Goal: Task Accomplishment & Management: Complete application form

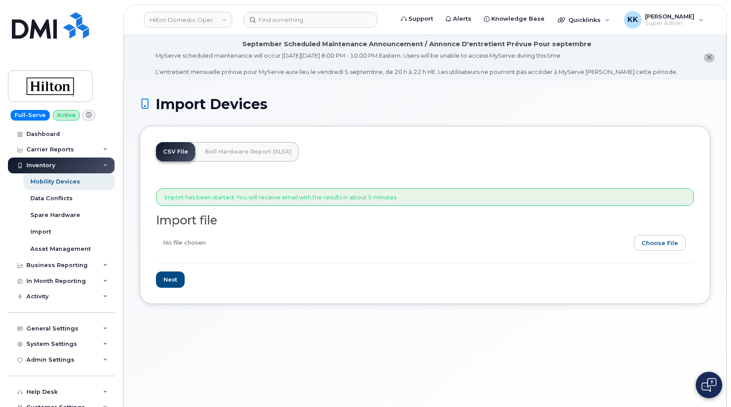
click at [657, 252] on input "file" at bounding box center [421, 245] width 531 height 20
type input "C:\fakepath\Hilton T-Mobile Inventory August 2025.csv"
click at [172, 273] on input "Next" at bounding box center [170, 280] width 29 height 16
type input "Loading..."
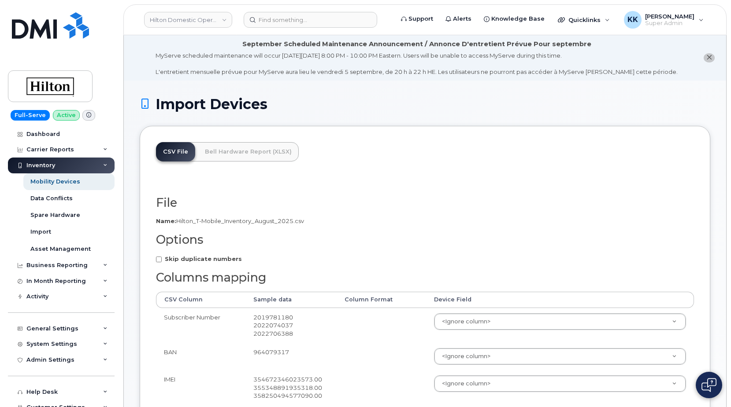
click at [175, 262] on strong "Skip duplicate numbers" at bounding box center [203, 258] width 77 height 7
click at [162, 262] on input "Skip duplicate numbers" at bounding box center [159, 260] width 6 height 6
checkbox input "true"
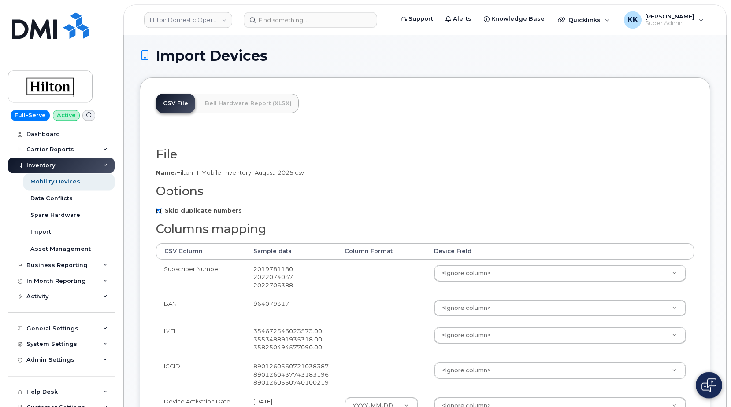
scroll to position [180, 0]
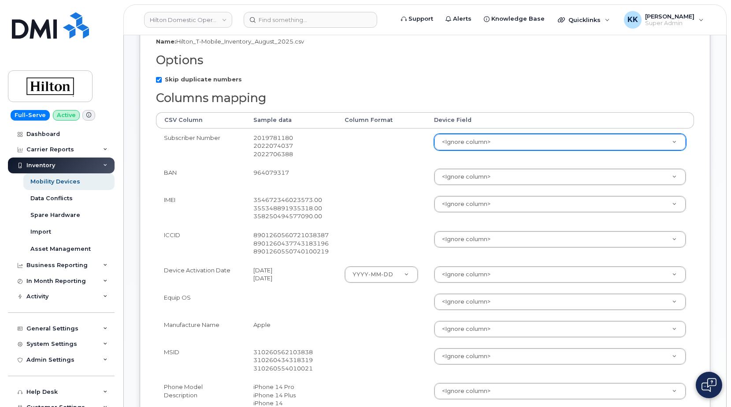
click at [467, 137] on body "Hilton Domestic Operating Company Inc Support Alerts Knowledge Base Quicklinks …" at bounding box center [365, 286] width 731 height 933
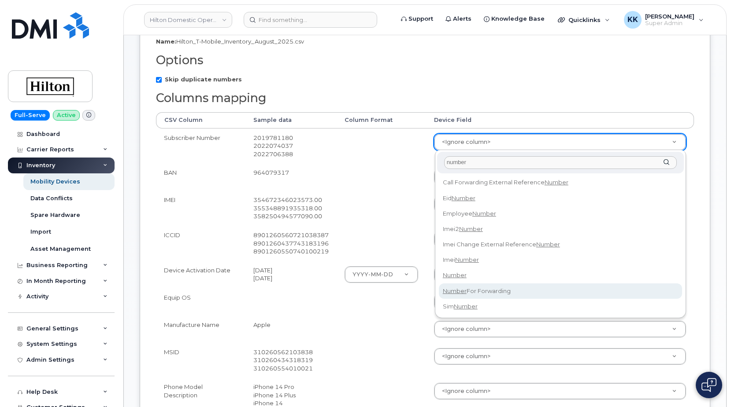
type input "number"
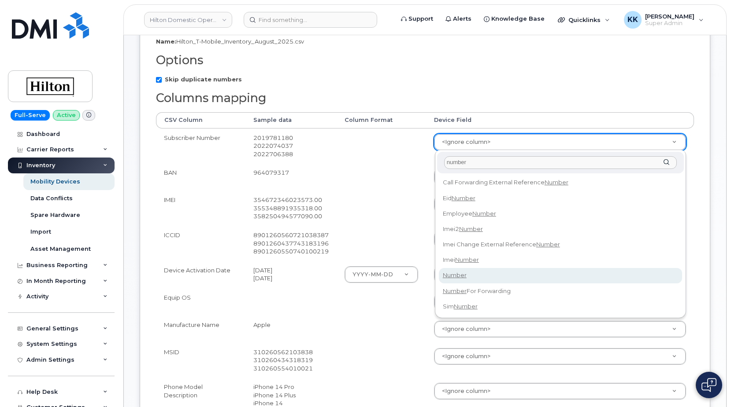
select select "number"
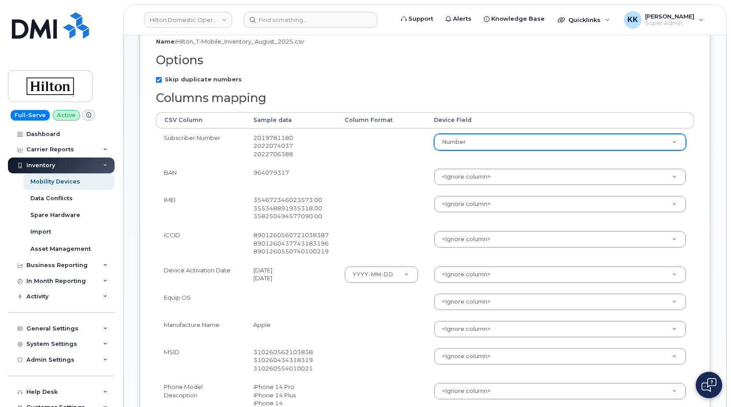
click at [468, 169] on td "<Ignore column> Accounting Categories Accounting Categories[Account] Accounting…" at bounding box center [560, 176] width 268 height 27
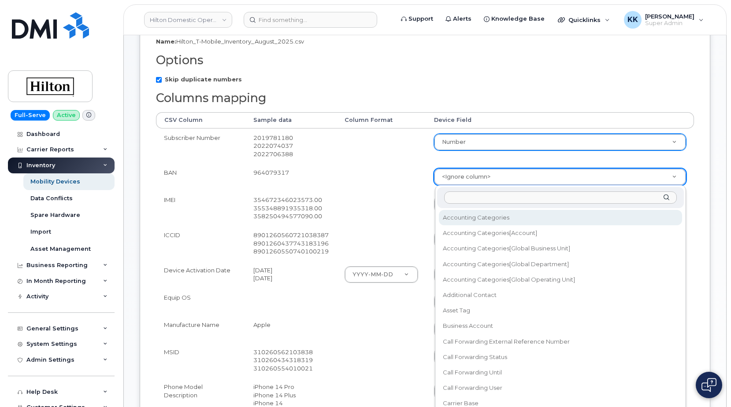
click at [468, 174] on body "Hilton Domestic Operating Company Inc Support Alerts Knowledge Base Quicklinks …" at bounding box center [365, 286] width 731 height 933
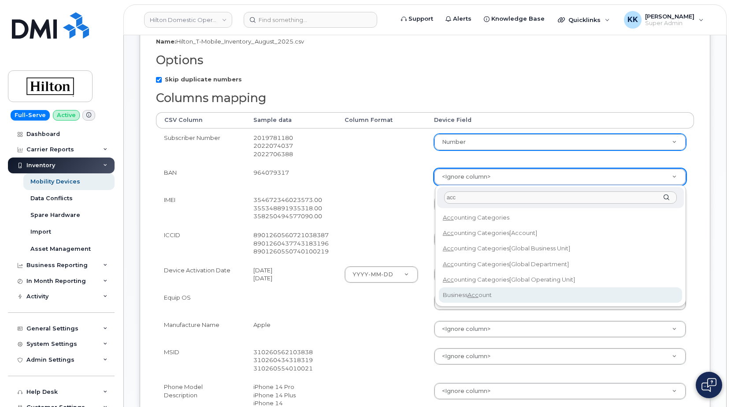
type input "acc"
select select "business_account_id"
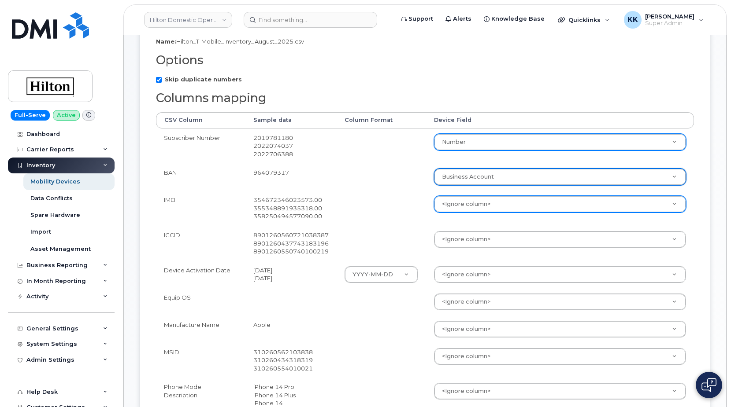
click at [451, 204] on body "Hilton Domestic Operating Company Inc Support Alerts Knowledge Base Quicklinks …" at bounding box center [365, 286] width 731 height 933
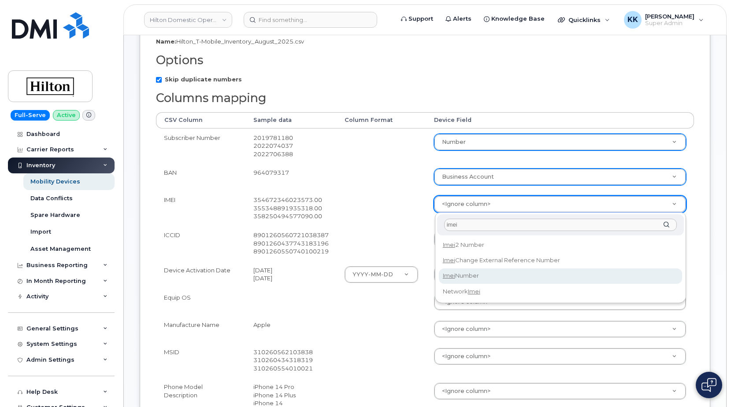
type input "imei"
select select "imei_number"
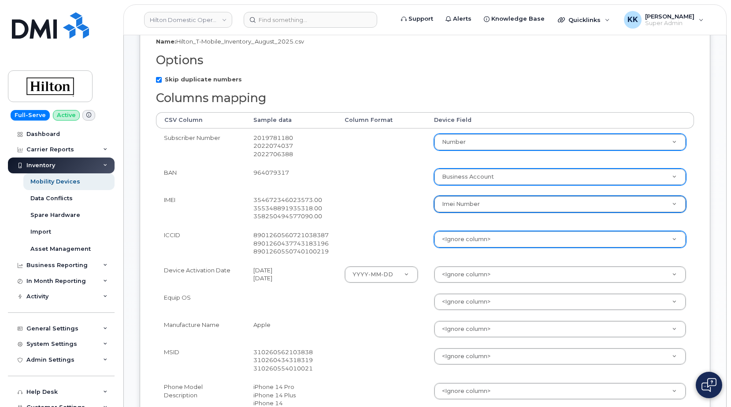
click at [454, 244] on body "Hilton Domestic Operating Company Inc Support Alerts Knowledge Base Quicklinks …" at bounding box center [365, 286] width 731 height 933
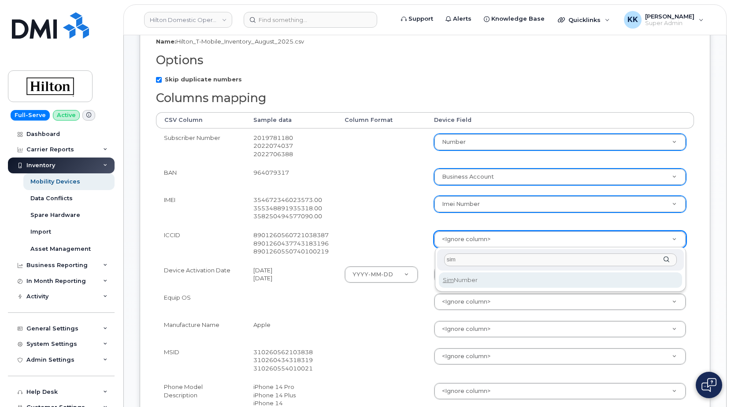
type input "sim"
select select "sim_number"
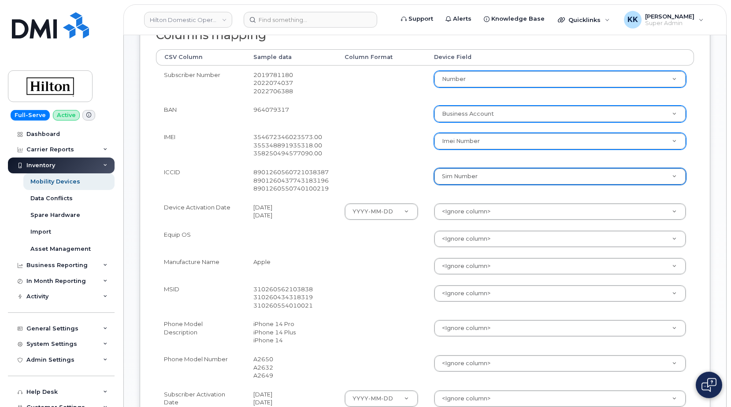
scroll to position [269, 0]
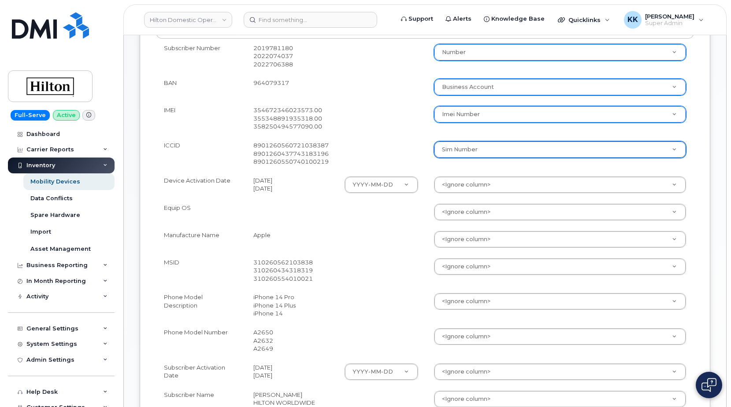
click at [465, 186] on body "Hilton Domestic Operating Company Inc Support Alerts Knowledge Base Quicklinks …" at bounding box center [365, 197] width 731 height 933
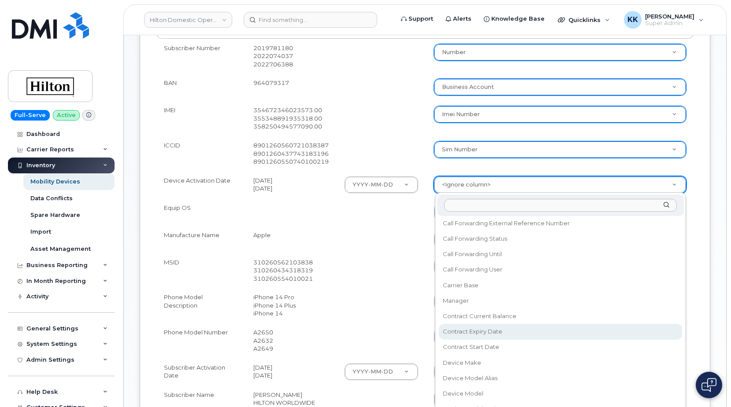
scroll to position [127, 0]
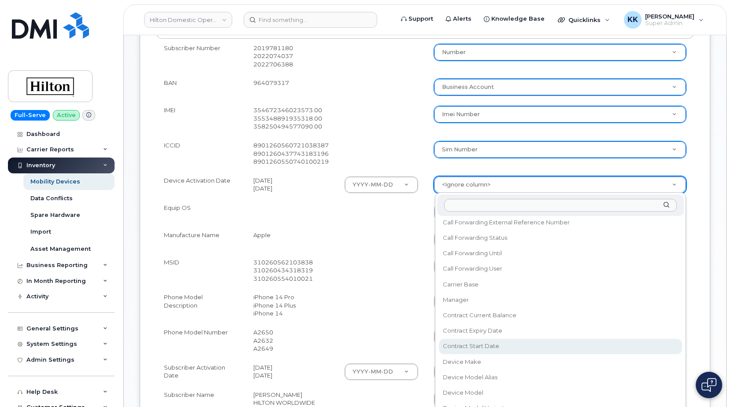
select select "contract_start_date"
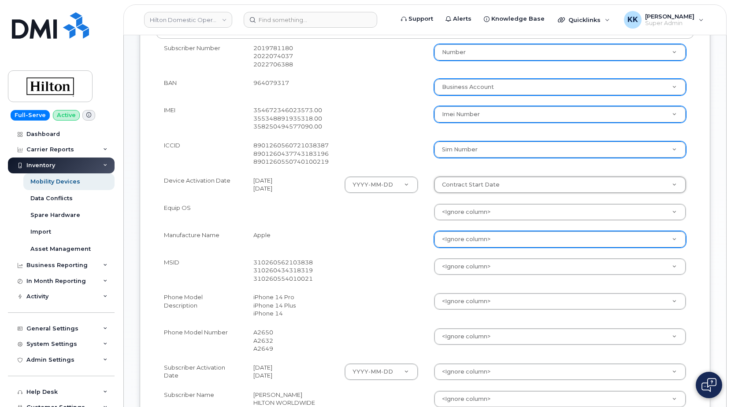
click at [454, 236] on body "Hilton Domestic Operating Company Inc Support Alerts Knowledge Base Quicklinks …" at bounding box center [365, 197] width 731 height 933
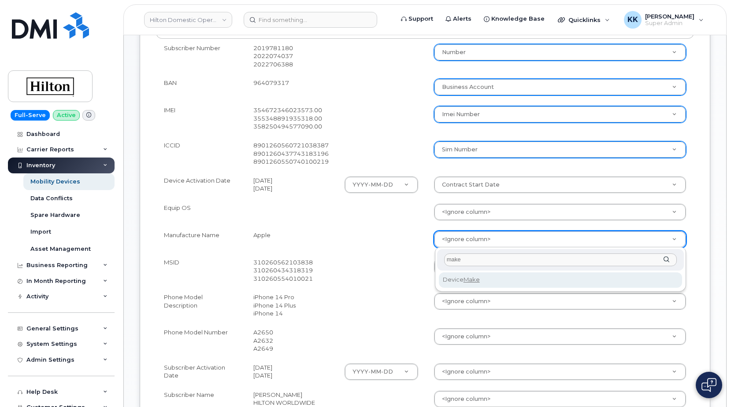
type input "make"
select select "device_make_id"
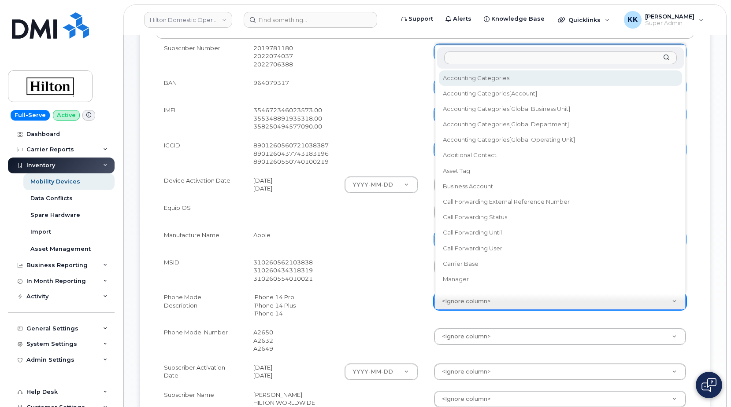
click at [453, 302] on body "Hilton Domestic Operating Company Inc Support Alerts Knowledge Base Quicklinks …" at bounding box center [365, 197] width 731 height 933
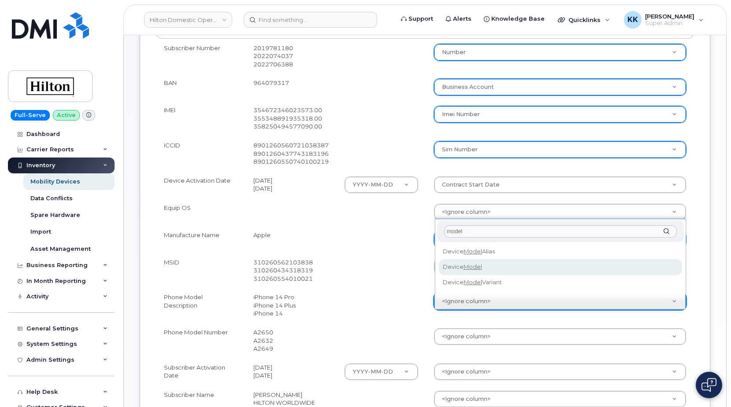
type input "model"
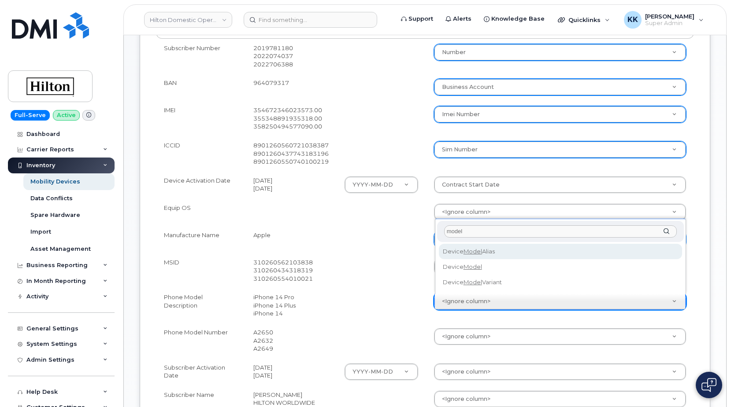
select select "device_model_alias"
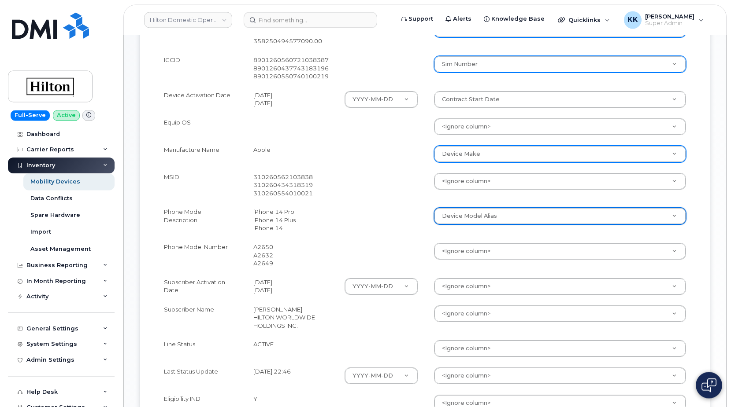
scroll to position [359, 0]
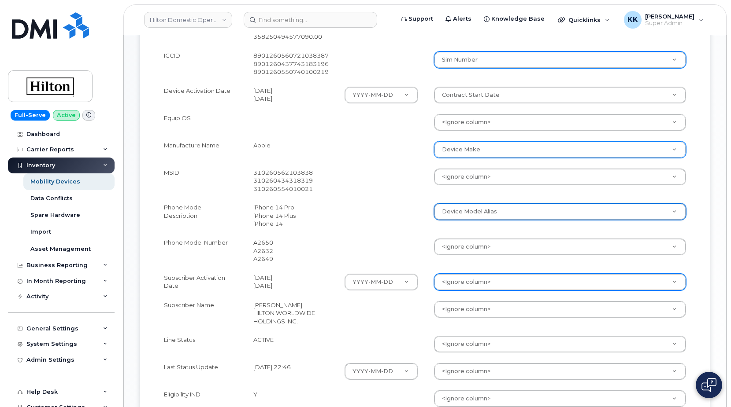
click at [452, 281] on body "Hilton Domestic Operating Company Inc Support Alerts Knowledge Base Quicklinks …" at bounding box center [365, 107] width 731 height 933
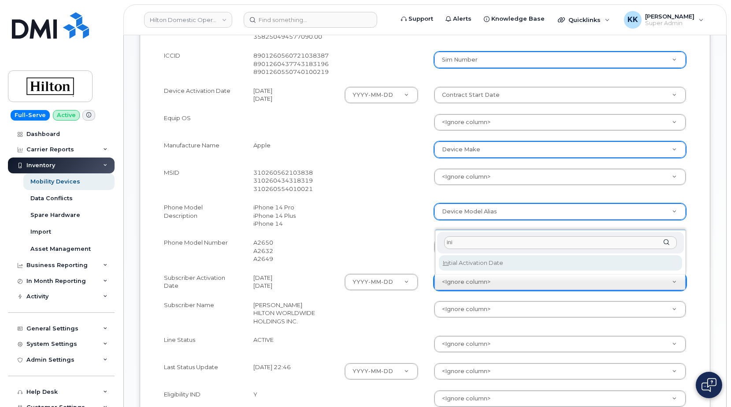
type input "ini"
select select "initial_activation_date"
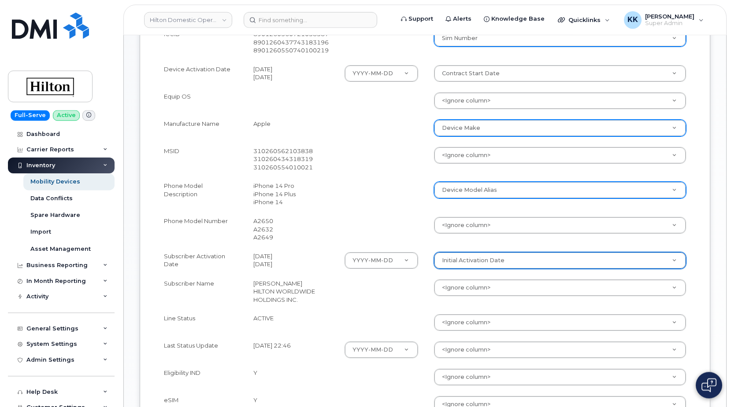
scroll to position [404, 0]
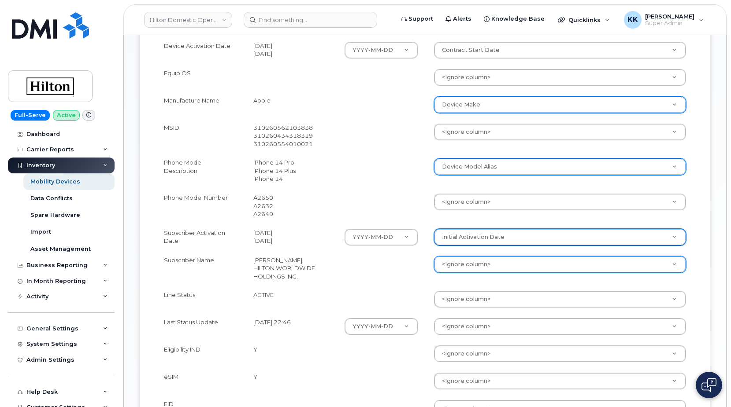
click at [457, 263] on body "Hilton Domestic Operating Company Inc Support Alerts Knowledge Base Quicklinks …" at bounding box center [365, 62] width 731 height 933
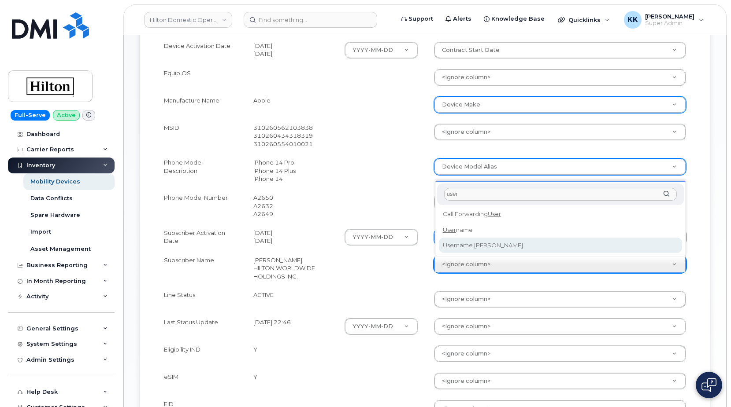
type input "user"
select select "username"
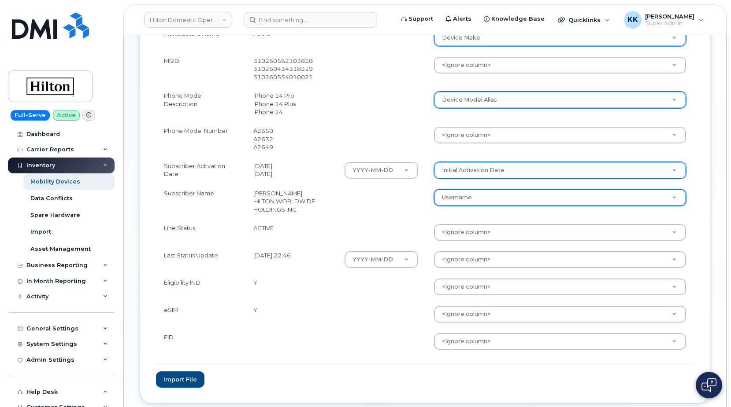
scroll to position [494, 0]
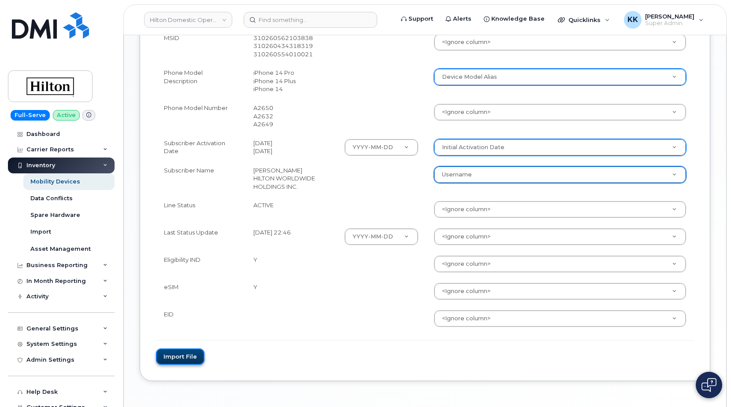
click at [184, 361] on button "Import file" at bounding box center [180, 357] width 48 height 16
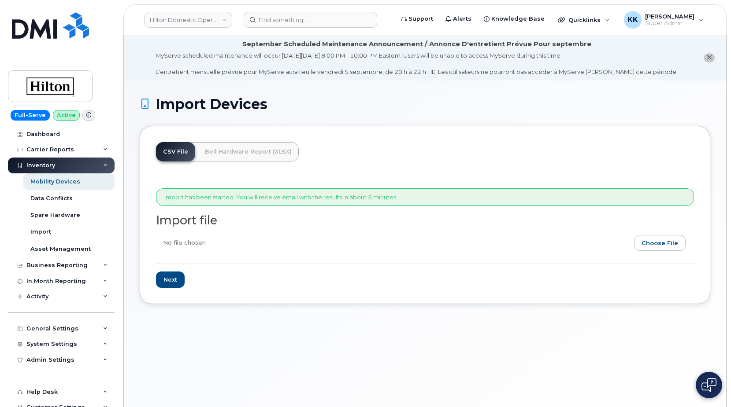
click at [673, 246] on input "file" at bounding box center [421, 245] width 531 height 20
type input "C:\fakepath\Hilton T-Mobile Inventory August 2025.csv"
click at [177, 283] on input "Next" at bounding box center [170, 280] width 29 height 16
type input "Loading..."
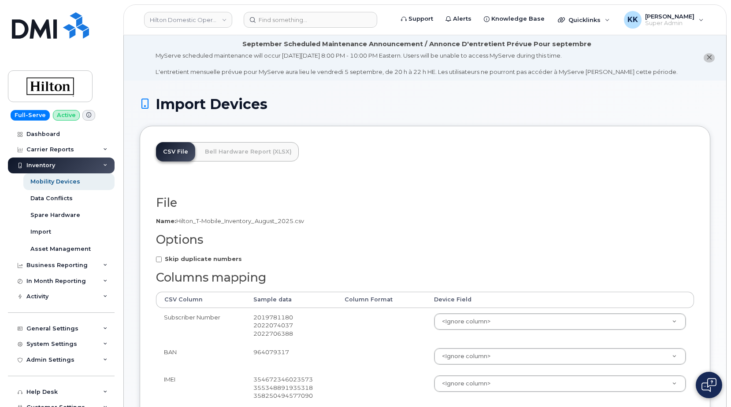
click at [200, 257] on strong "Skip duplicate numbers" at bounding box center [203, 258] width 77 height 7
click at [162, 257] on input "Skip duplicate numbers" at bounding box center [159, 260] width 6 height 6
checkbox input "true"
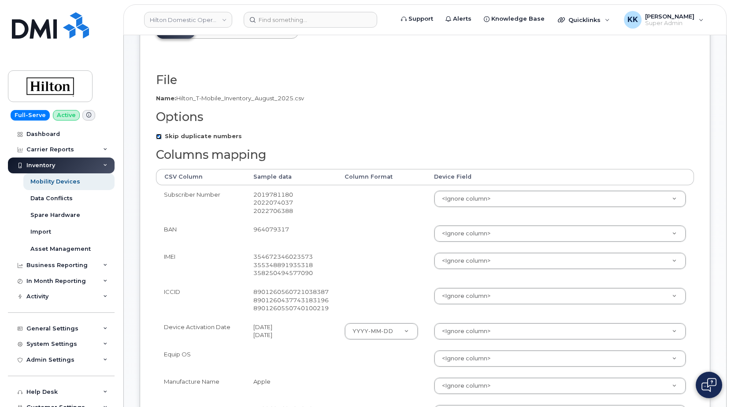
scroll to position [135, 0]
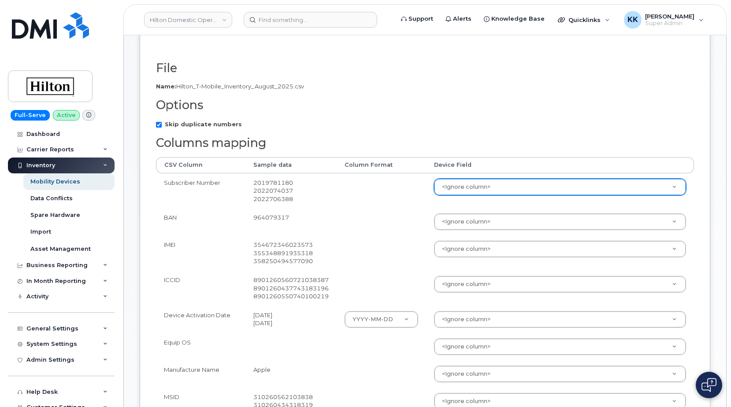
click at [448, 193] on body "Hilton Domestic Operating Company Inc Support Alerts Knowledge Base Quicklinks …" at bounding box center [365, 331] width 731 height 933
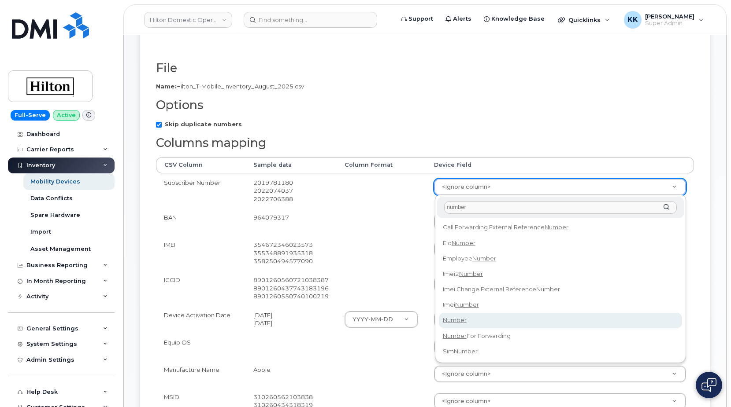
type input "number"
select select "number"
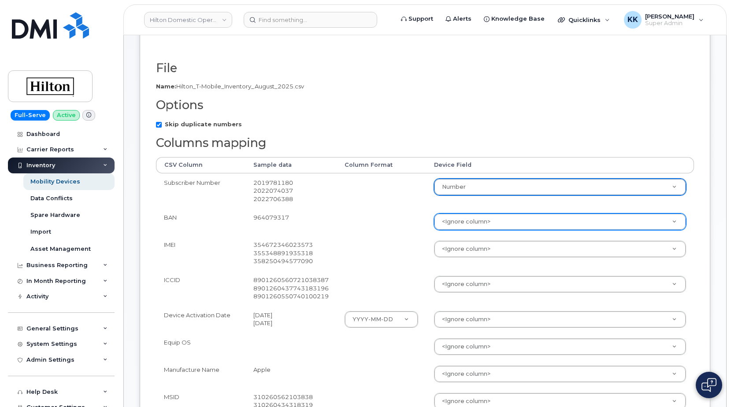
click at [484, 222] on body "Hilton Domestic Operating Company Inc Support Alerts Knowledge Base Quicklinks …" at bounding box center [365, 331] width 731 height 933
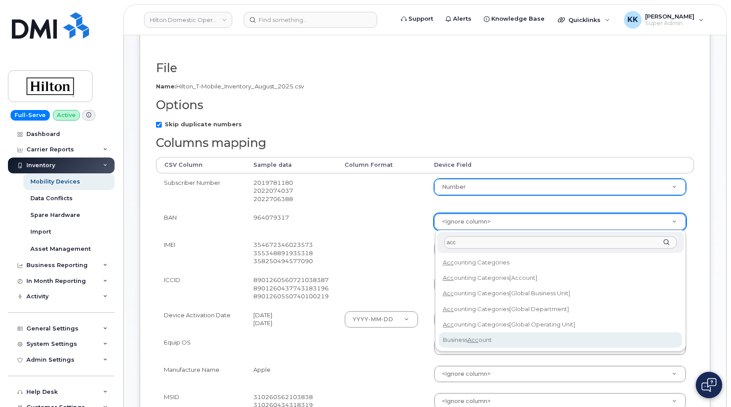
type input "acc"
select select "business_account_id"
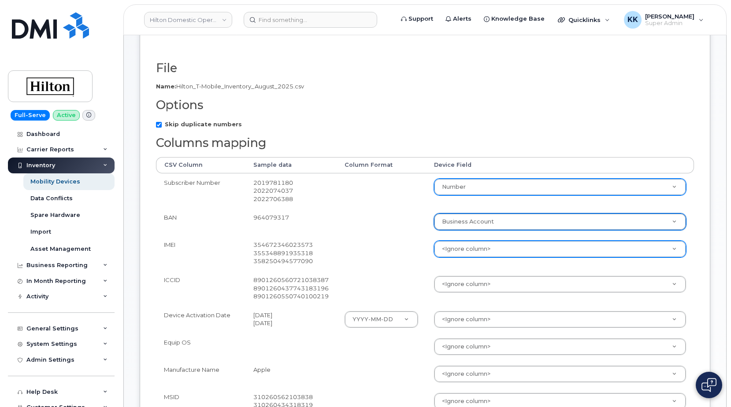
click at [470, 255] on body "Hilton Domestic Operating Company Inc Support Alerts Knowledge Base Quicklinks …" at bounding box center [365, 331] width 731 height 933
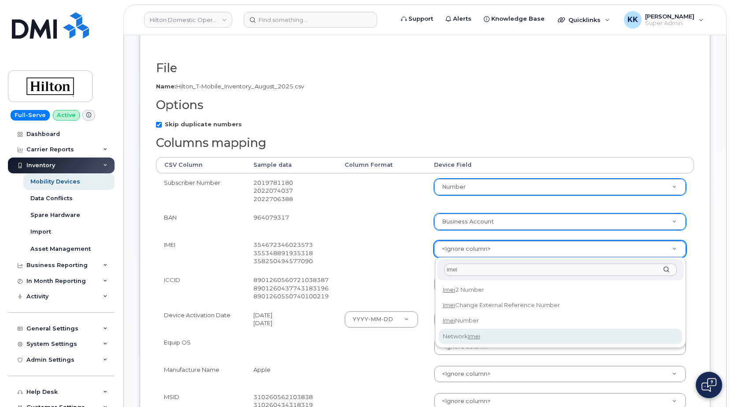
type input "imei"
select select "network_imei"
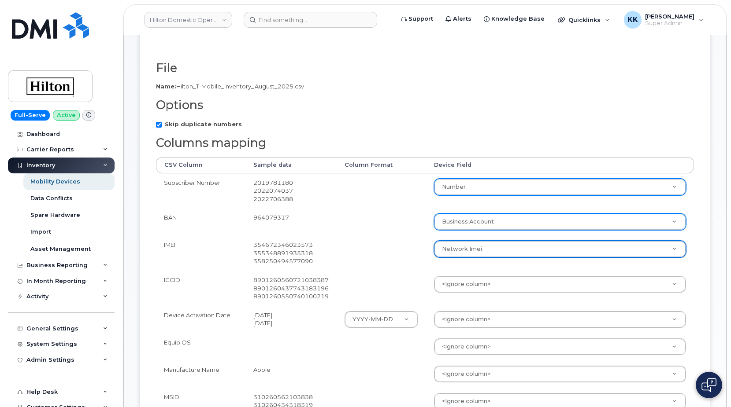
click at [481, 258] on td "Network Imei Accounting Categories Accounting Categories[Account] Accounting Ca…" at bounding box center [560, 253] width 268 height 35
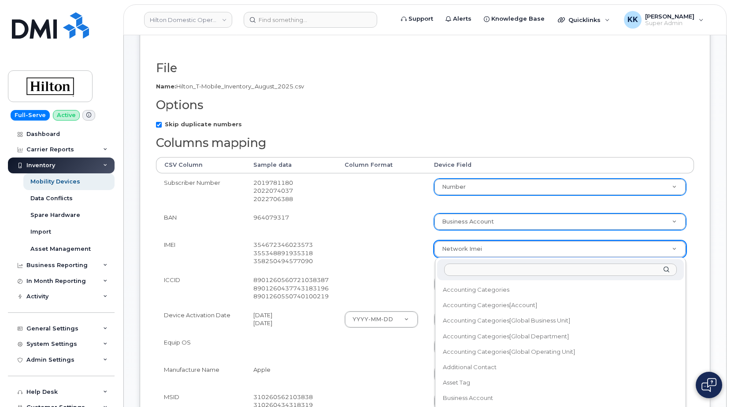
scroll to position [349, 0]
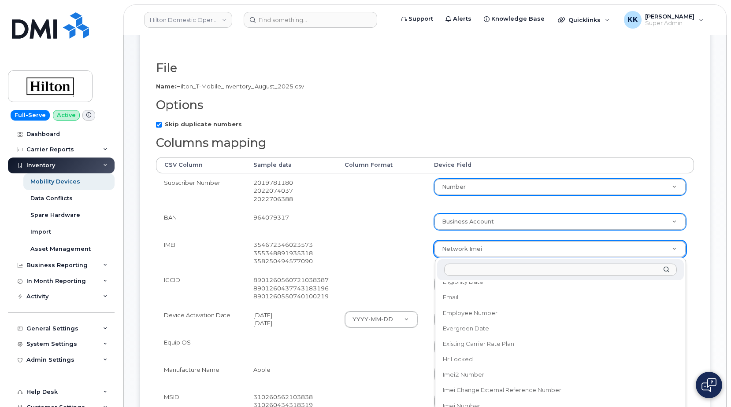
click at [481, 255] on body "Hilton Domestic Operating Company Inc Support Alerts Knowledge Base Quicklinks …" at bounding box center [365, 331] width 731 height 933
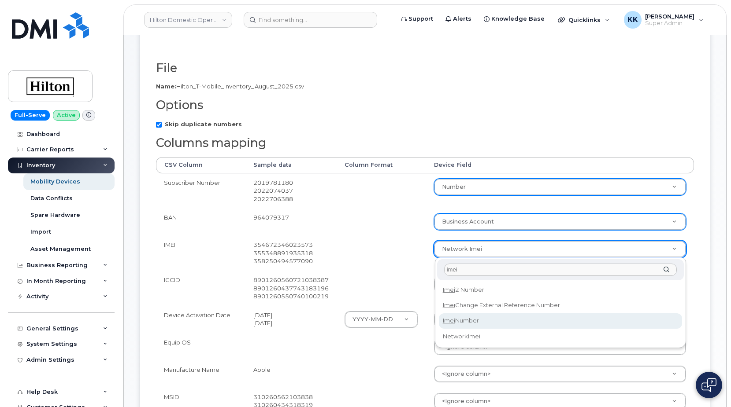
type input "imei"
select select "imei_number"
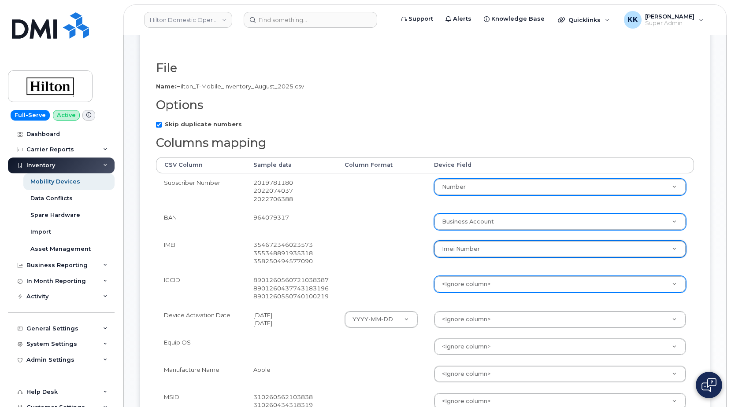
click at [465, 289] on body "Hilton Domestic Operating Company Inc Support Alerts Knowledge Base Quicklinks …" at bounding box center [365, 331] width 731 height 933
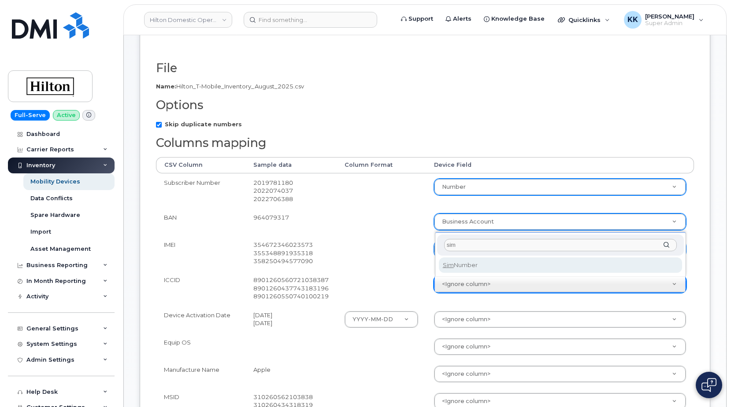
type input "sim"
select select "sim_number"
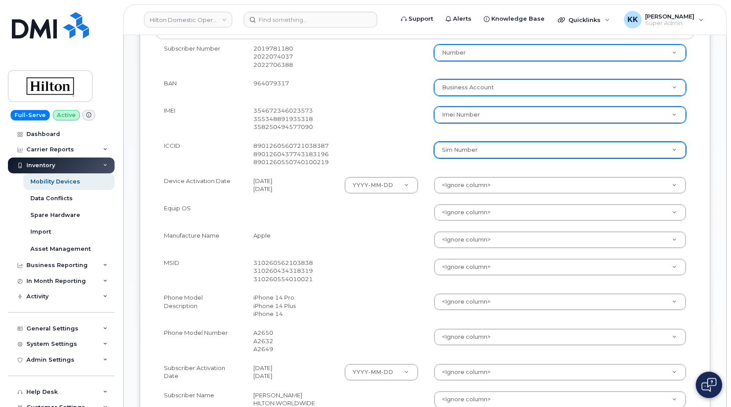
scroll to position [269, 0]
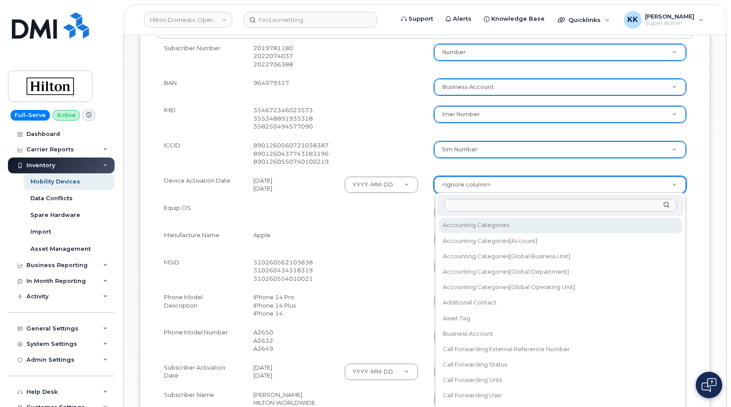
click at [477, 185] on body "Hilton Domestic Operating Company Inc Support Alerts Knowledge Base Quicklinks …" at bounding box center [365, 197] width 731 height 933
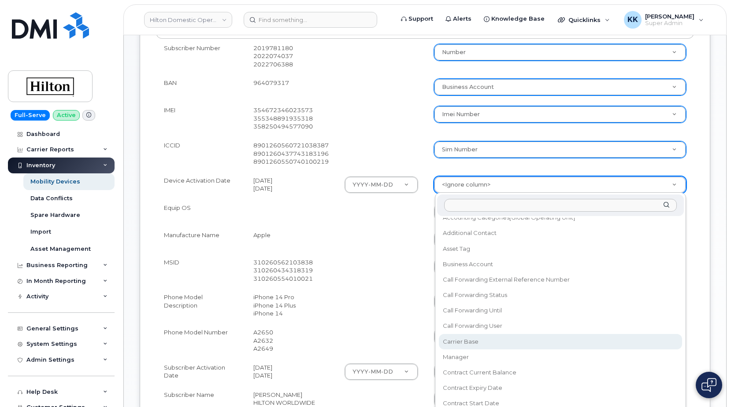
scroll to position [85, 0]
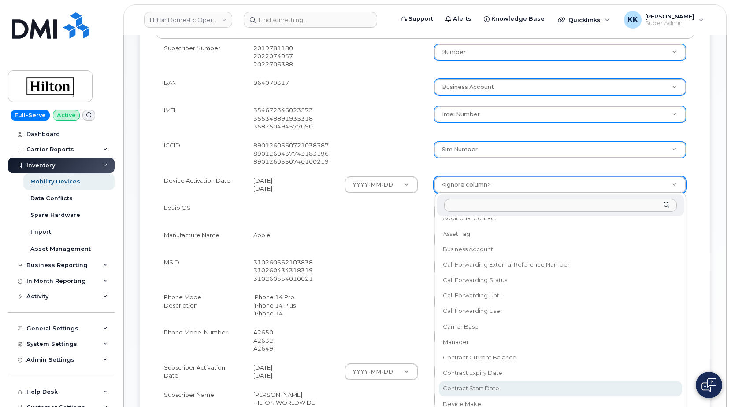
select select "contract_start_date"
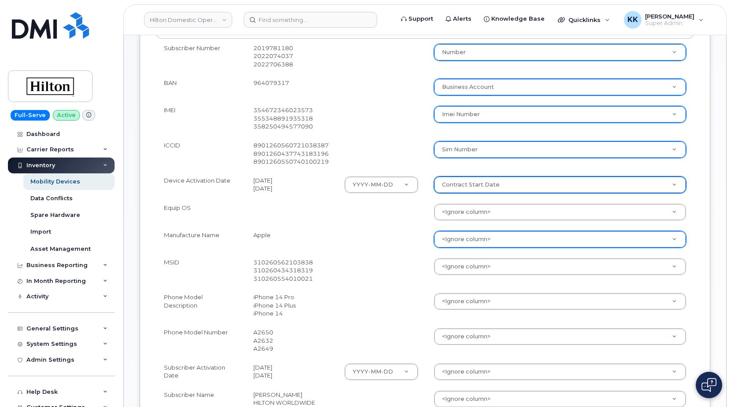
click at [465, 236] on body "Hilton Domestic Operating Company Inc Support Alerts Knowledge Base Quicklinks …" at bounding box center [365, 197] width 731 height 933
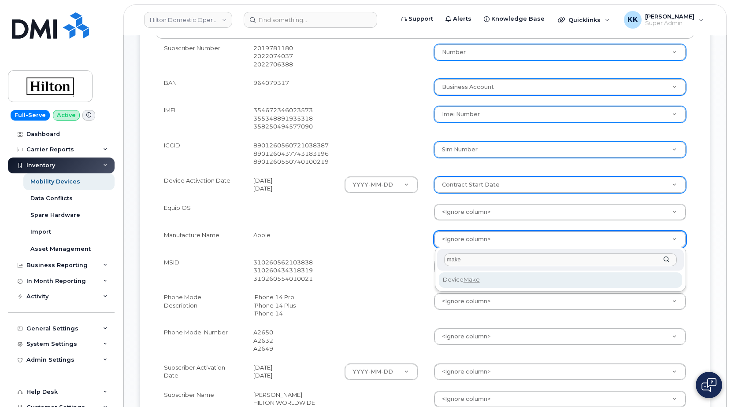
type input "make"
select select "device_make_id"
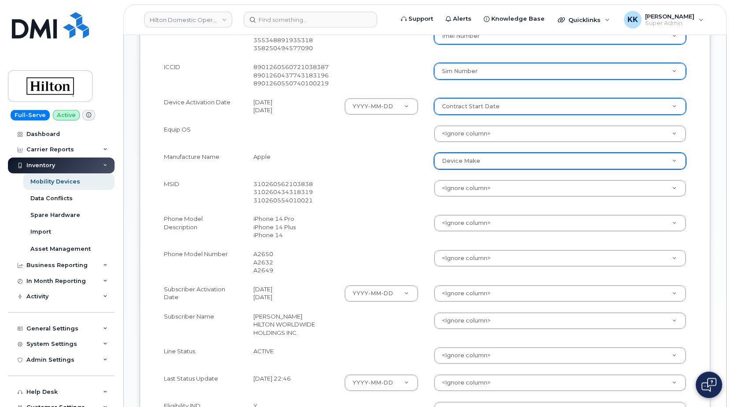
scroll to position [359, 0]
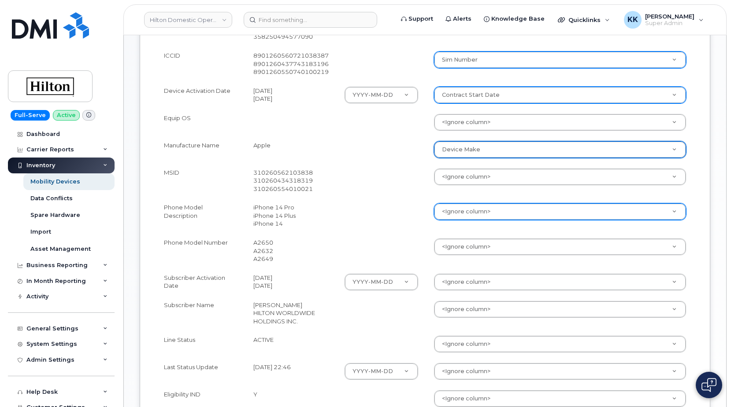
click at [461, 216] on body "Hilton Domestic Operating Company Inc Support Alerts Knowledge Base Quicklinks …" at bounding box center [365, 107] width 731 height 933
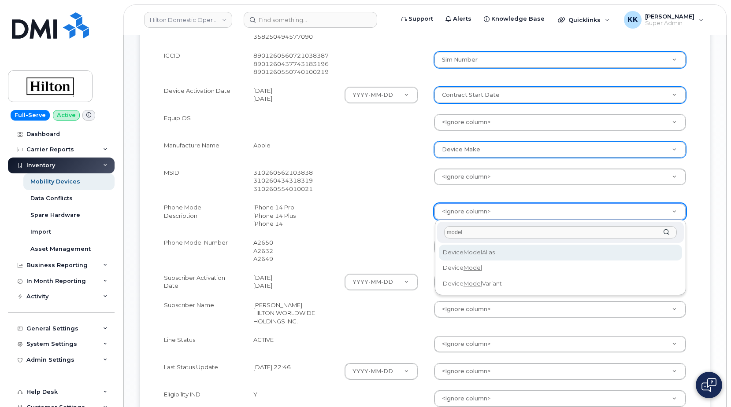
type input "model"
select select "device_model_alias"
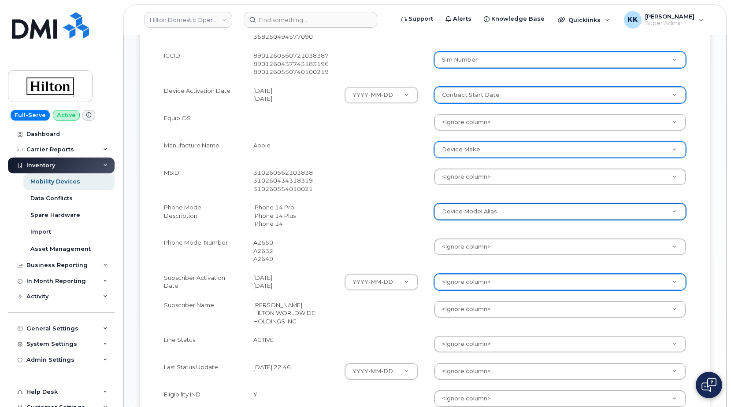
click at [453, 286] on body "Hilton Domestic Operating Company Inc Support Alerts Knowledge Base Quicklinks …" at bounding box center [365, 107] width 731 height 933
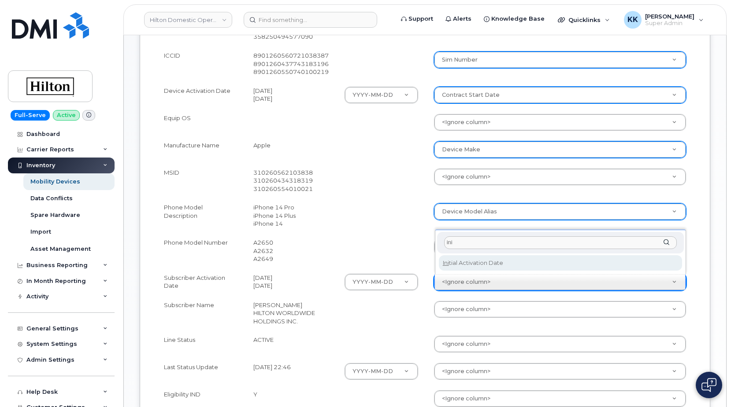
type input "ini"
select select "initial_activation_date"
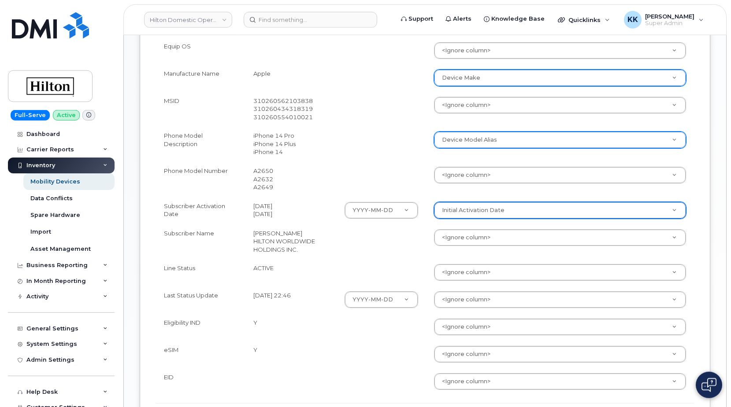
scroll to position [449, 0]
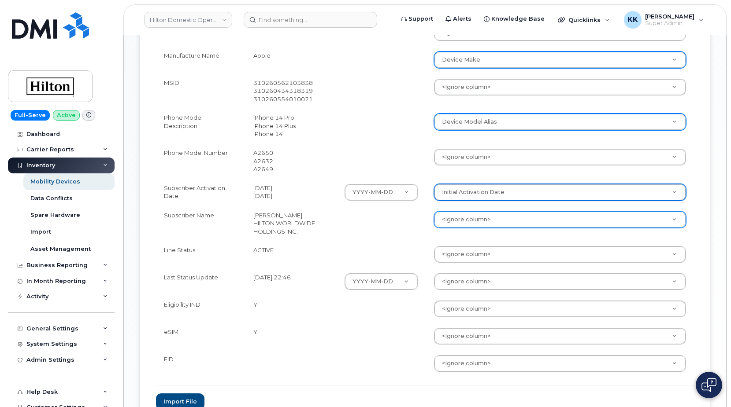
click at [450, 227] on body "Hilton Domestic Operating Company Inc Support Alerts Knowledge Base Quicklinks …" at bounding box center [365, 17] width 731 height 933
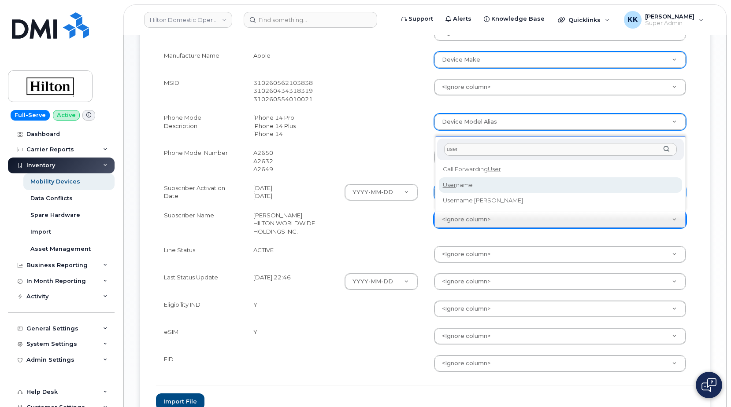
type input "user"
select select "username"
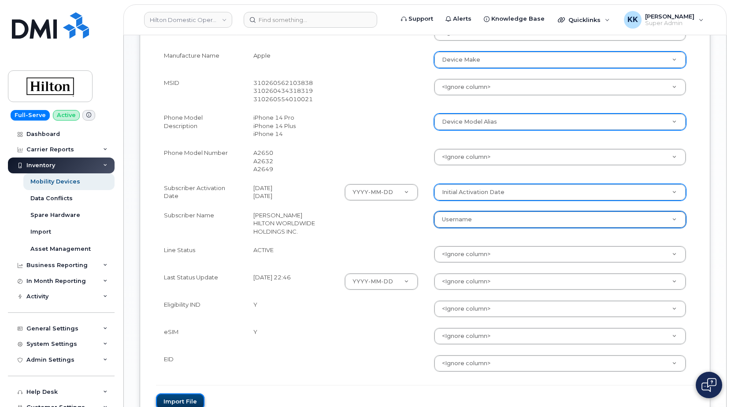
click at [188, 399] on button "Import file" at bounding box center [180, 402] width 48 height 16
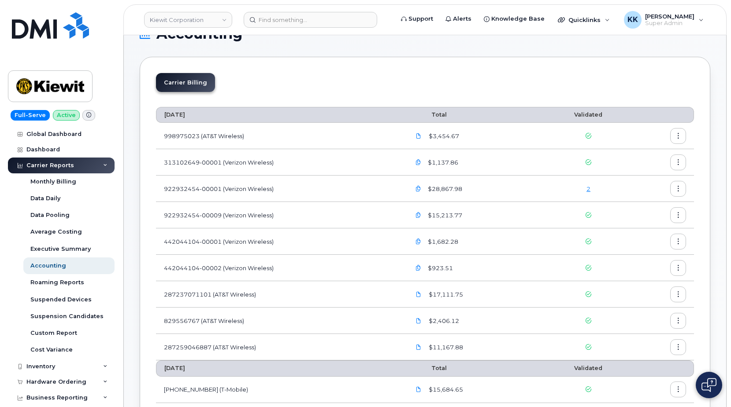
scroll to position [24, 0]
click at [46, 146] on link "Dashboard" at bounding box center [61, 150] width 107 height 16
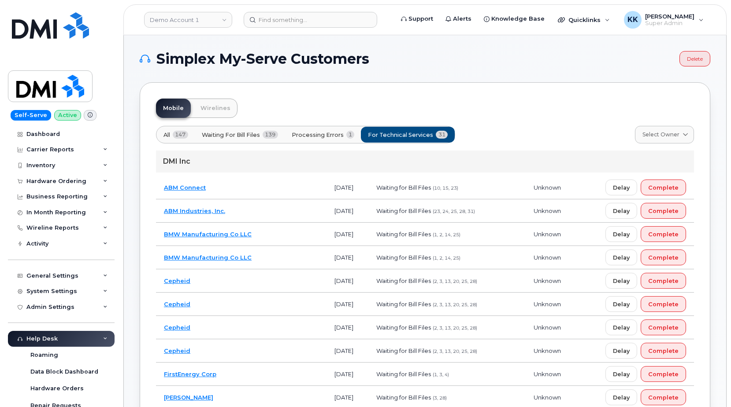
scroll to position [251, 0]
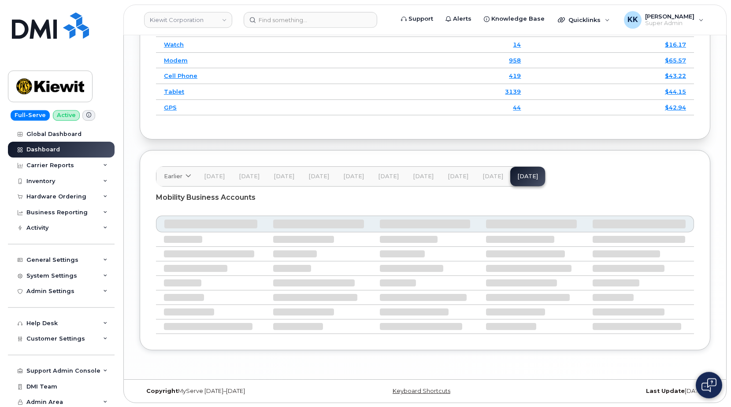
scroll to position [1415, 0]
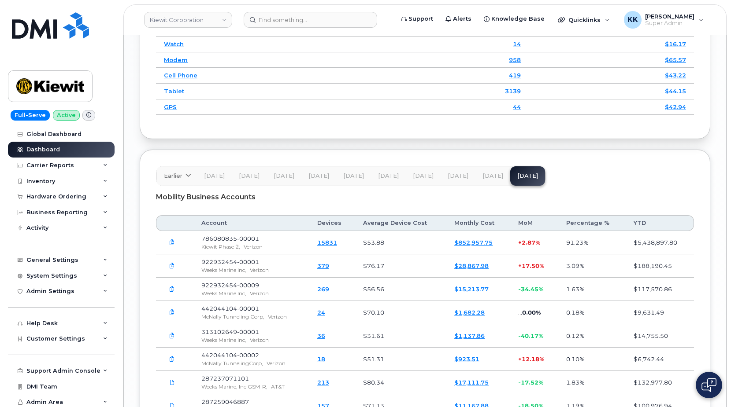
click at [468, 244] on link "$852,957.75" at bounding box center [473, 242] width 38 height 7
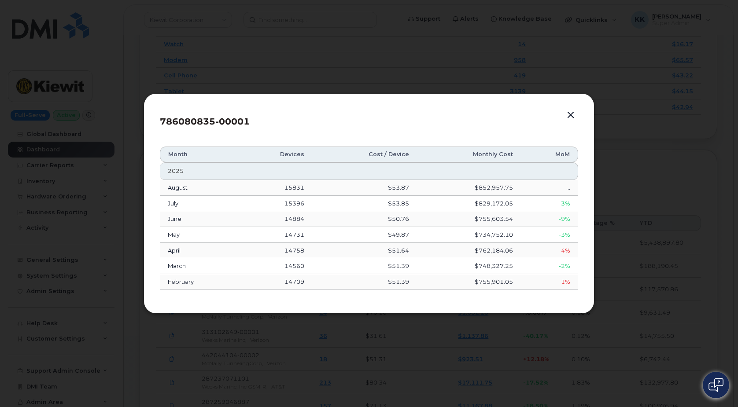
click at [573, 116] on button "button" at bounding box center [570, 115] width 13 height 12
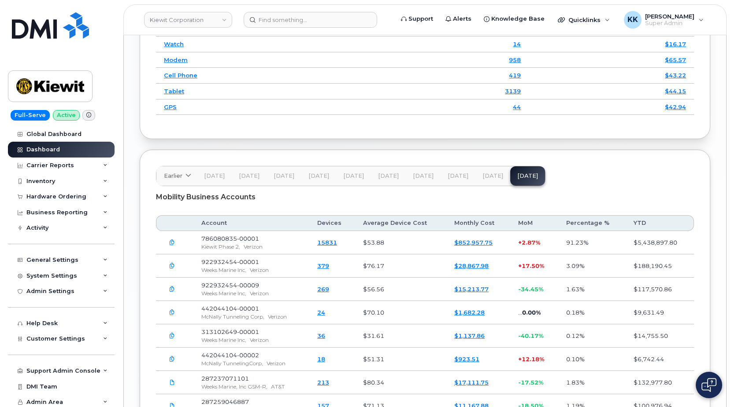
click at [462, 244] on link "$852,957.75" at bounding box center [473, 242] width 38 height 7
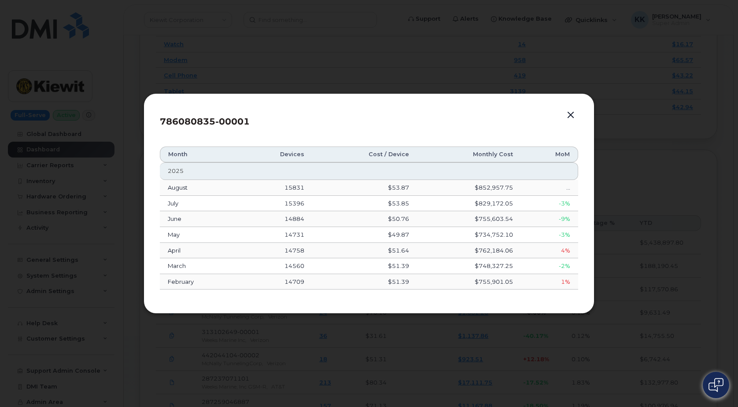
click at [572, 114] on button "button" at bounding box center [570, 115] width 13 height 12
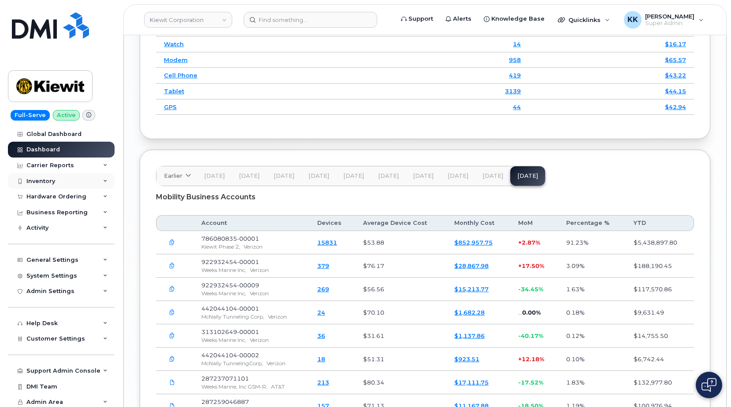
click at [60, 188] on div "Inventory" at bounding box center [61, 182] width 107 height 16
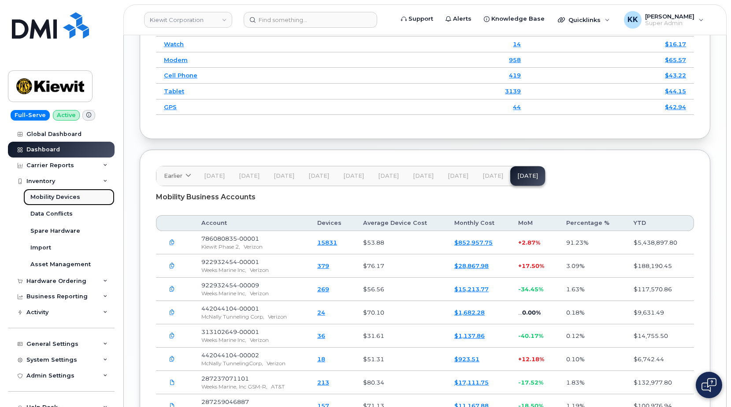
click at [51, 196] on div "Mobility Devices" at bounding box center [55, 197] width 50 height 8
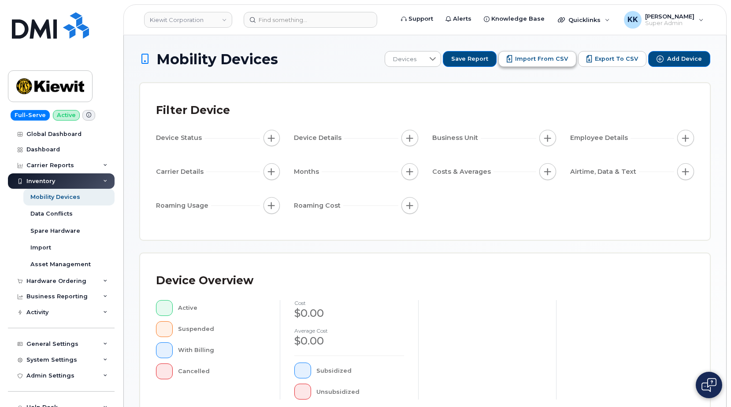
click at [543, 66] on button "Import from CSV" at bounding box center [537, 59] width 78 height 16
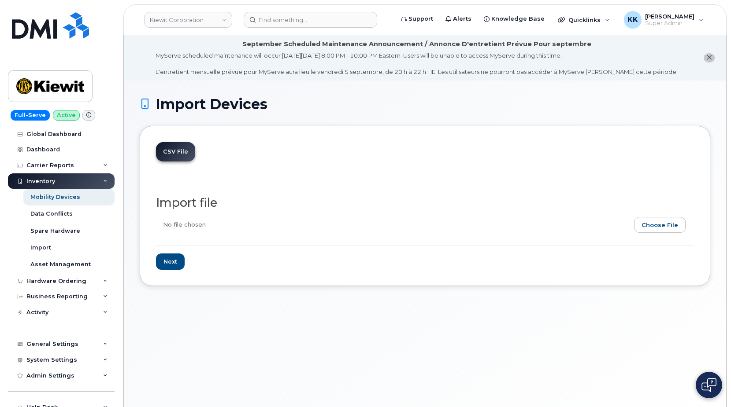
click at [655, 226] on input "file" at bounding box center [421, 227] width 531 height 20
type input "C:\fakepath\[PERSON_NAME] Verizon 0835 Inventory [DATE].csv"
click at [170, 260] on input "Next" at bounding box center [170, 262] width 29 height 16
type input "Loading..."
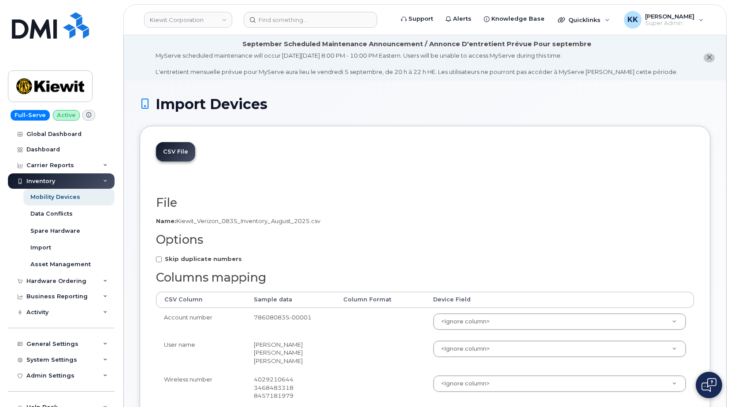
click at [170, 259] on strong "Skip duplicate numbers" at bounding box center [203, 258] width 77 height 7
click at [162, 259] on input "Skip duplicate numbers" at bounding box center [159, 260] width 6 height 6
checkbox input "true"
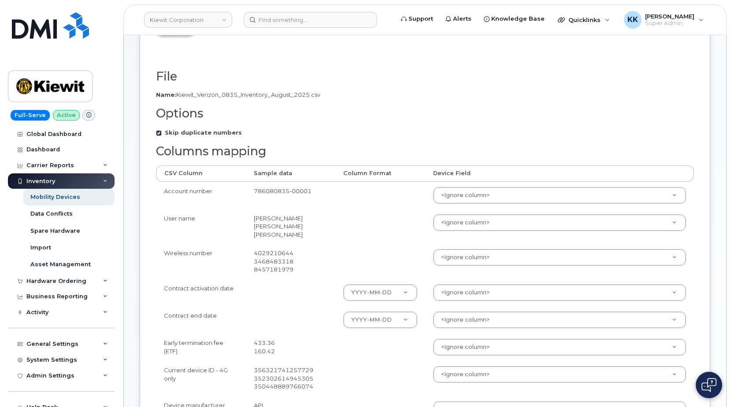
scroll to position [180, 0]
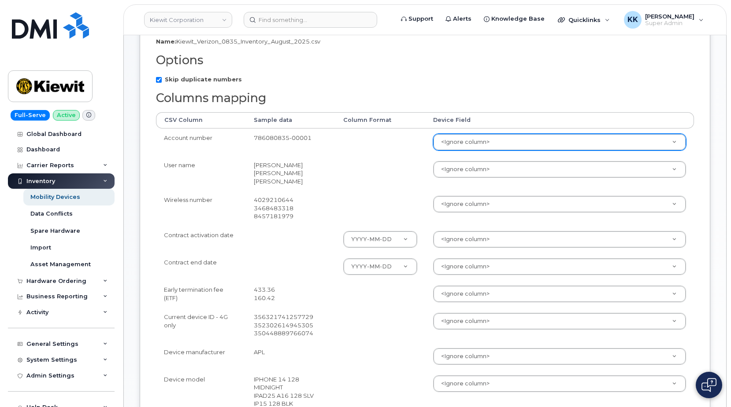
click at [460, 144] on body "[PERSON_NAME] Corporation Support Alerts Knowledge Base Quicklinks Suspend / Ca…" at bounding box center [365, 232] width 731 height 824
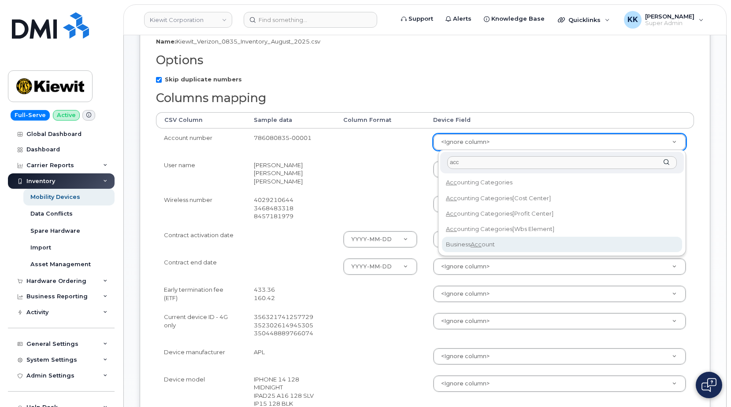
type input "acc"
select select "business_account_id"
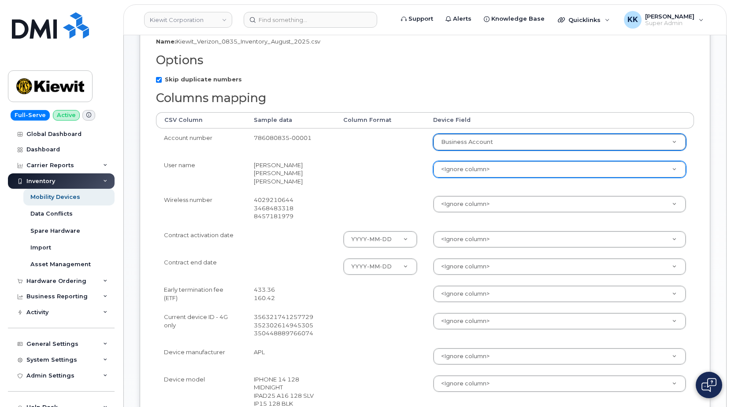
click at [463, 170] on body "[PERSON_NAME] Corporation Support Alerts Knowledge Base Quicklinks Suspend / Ca…" at bounding box center [365, 232] width 731 height 824
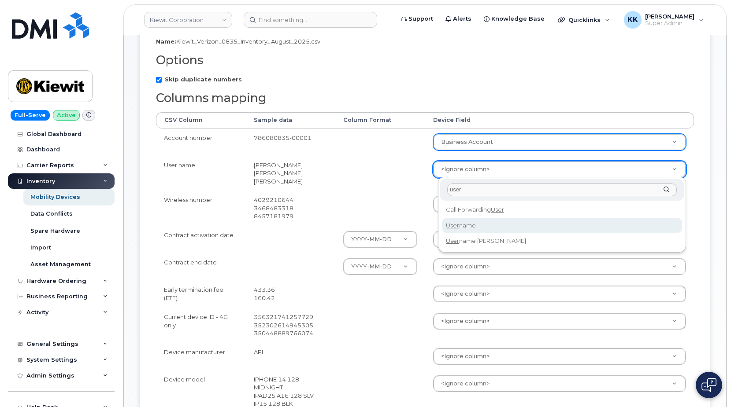
type input "user"
select select "username"
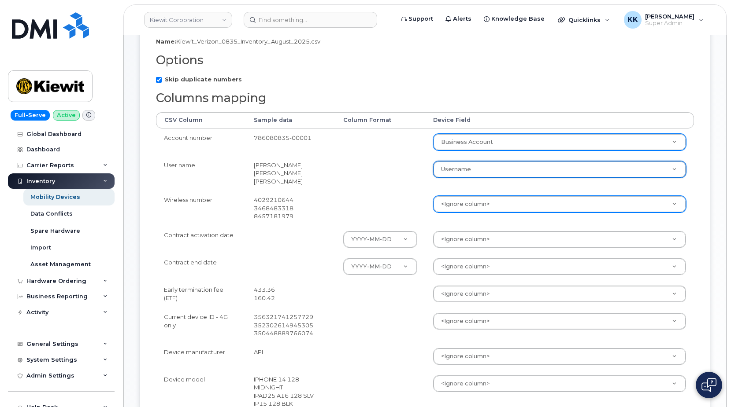
click at [461, 206] on body "[PERSON_NAME] Corporation Support Alerts Knowledge Base Quicklinks Suspend / Ca…" at bounding box center [365, 232] width 731 height 824
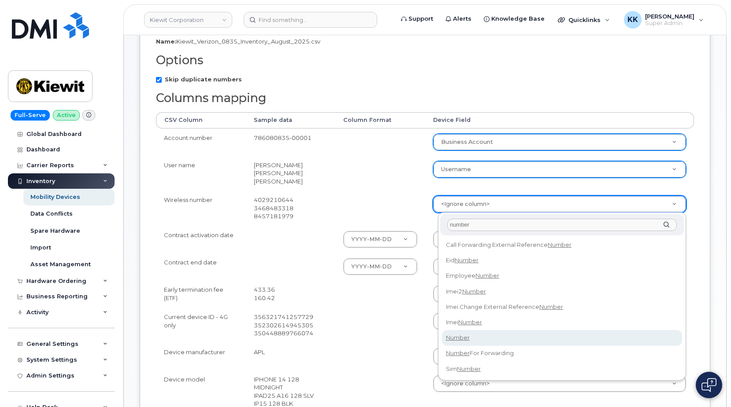
type input "number"
select select "number"
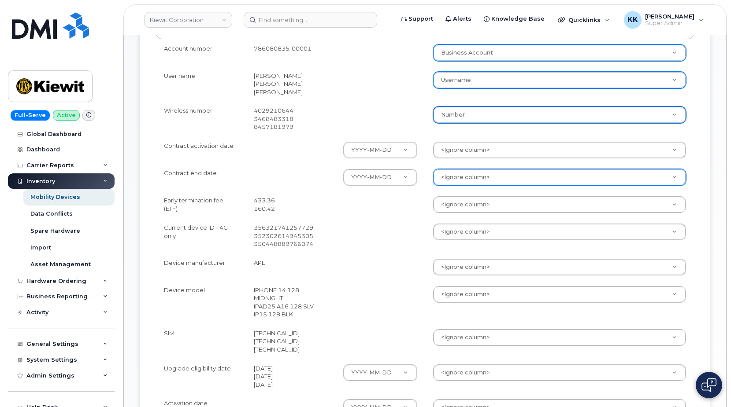
scroll to position [269, 0]
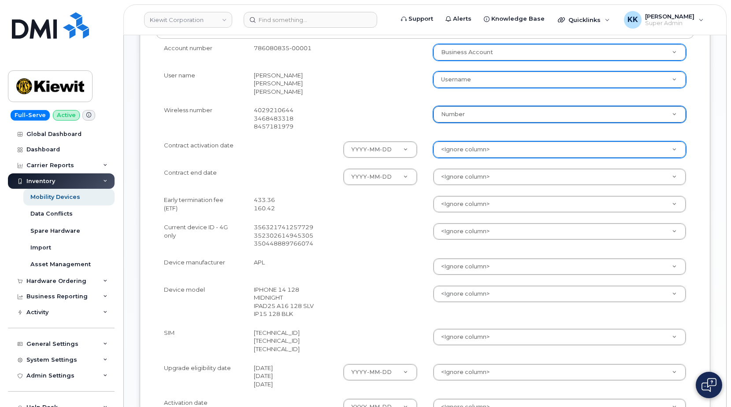
click at [461, 150] on body "[PERSON_NAME] Corporation Support Alerts Knowledge Base Quicklinks Suspend / Ca…" at bounding box center [365, 143] width 731 height 824
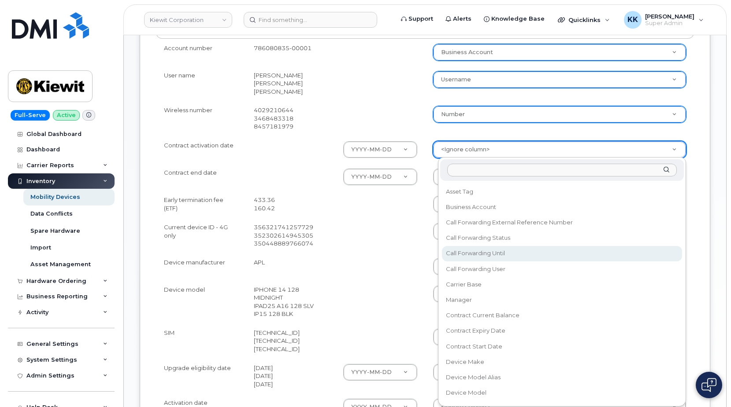
scroll to position [85, 0]
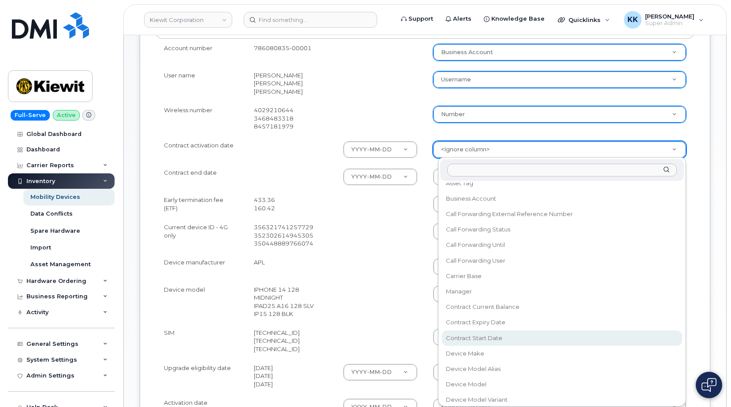
select select "contract_start_date"
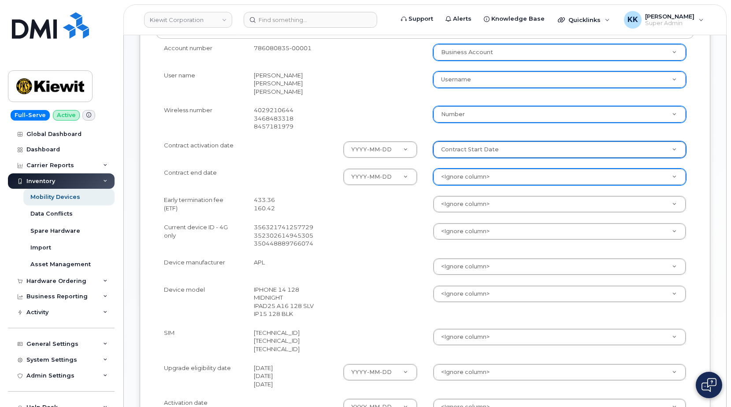
click at [454, 171] on body "[PERSON_NAME] Corporation Support Alerts Knowledge Base Quicklinks Suspend / Ca…" at bounding box center [365, 143] width 731 height 824
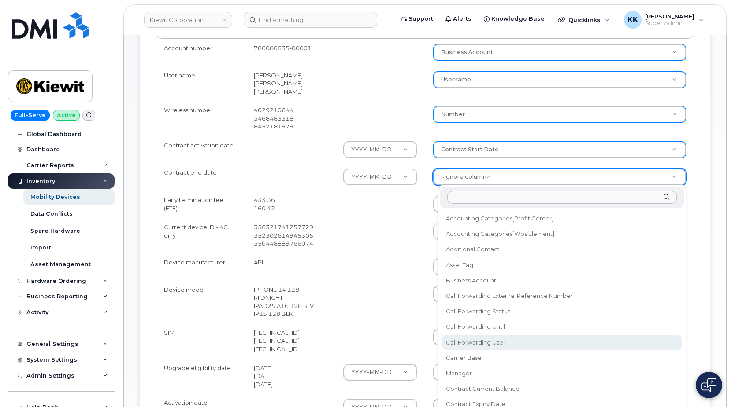
scroll to position [42, 0]
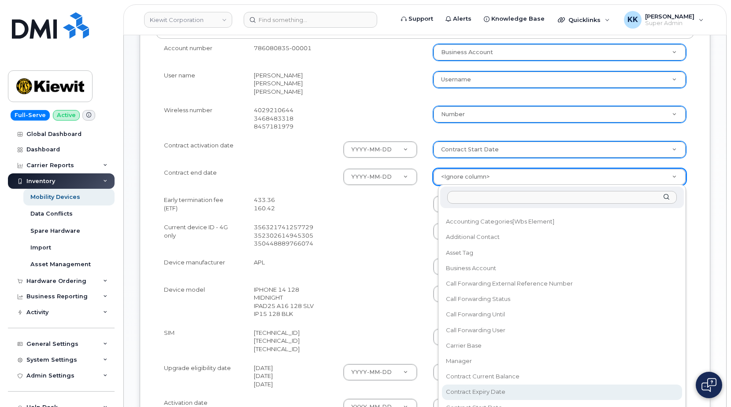
select select "contract_expiry_date"
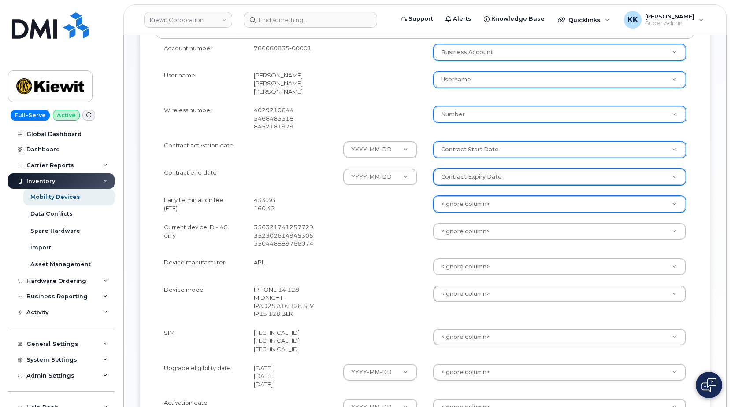
click at [462, 202] on body "[PERSON_NAME] Corporation Support Alerts Knowledge Base Quicklinks Suspend / Ca…" at bounding box center [365, 143] width 731 height 824
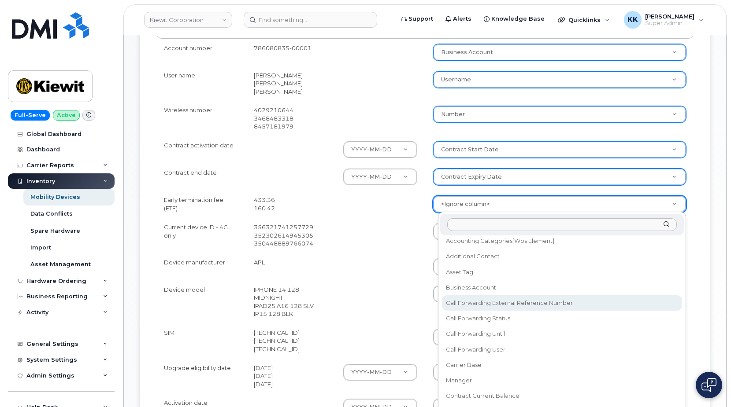
scroll to position [85, 0]
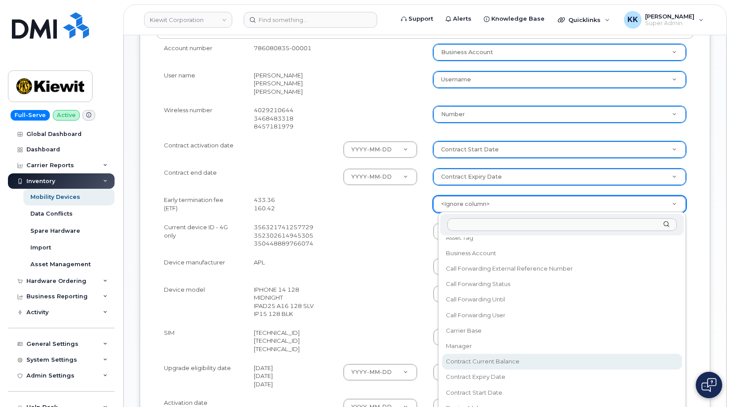
select select "contract_current_balance"
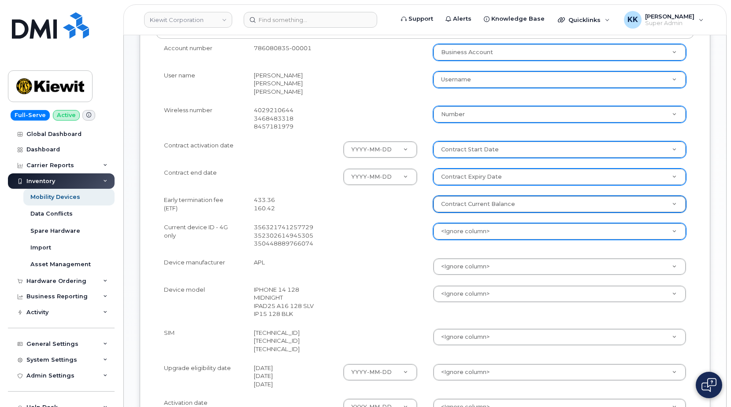
click at [463, 231] on body "Kiewit Corporation Support Alerts Knowledge Base Quicklinks Suspend / Cancel De…" at bounding box center [365, 143] width 731 height 824
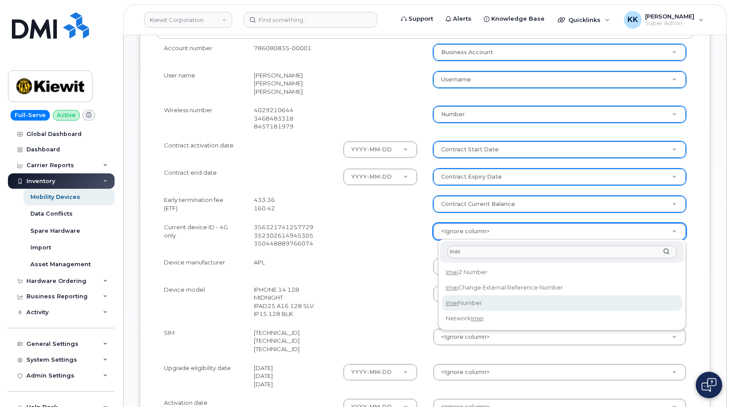
type input "imei"
select select "imei_number"
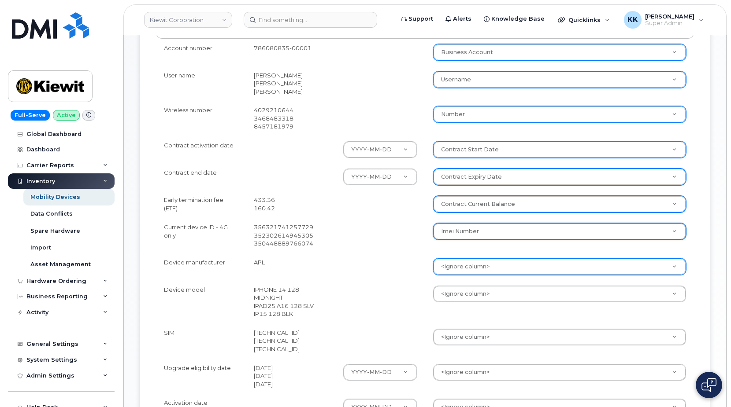
click at [469, 263] on body "Kiewit Corporation Support Alerts Knowledge Base Quicklinks Suspend / Cancel De…" at bounding box center [365, 143] width 731 height 824
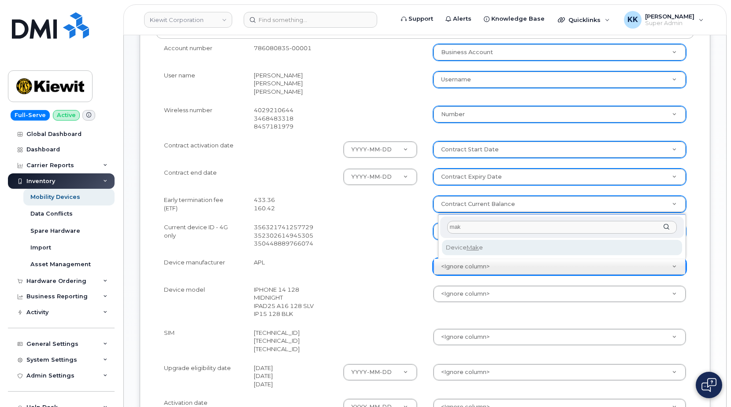
type input "mak"
select select "device_make_id"
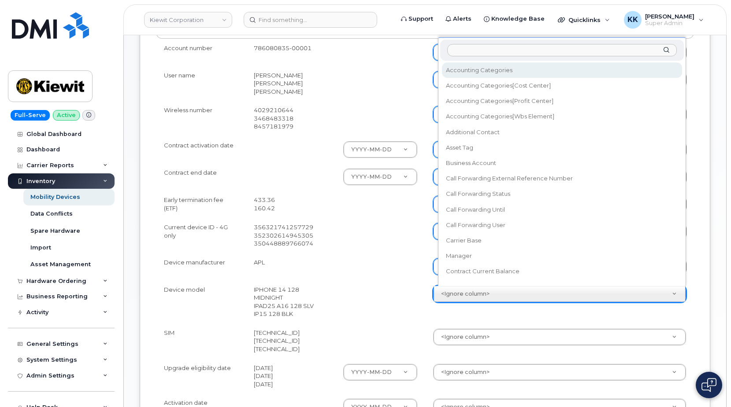
click at [471, 289] on body "Kiewit Corporation Support Alerts Knowledge Base Quicklinks Suspend / Cancel De…" at bounding box center [365, 143] width 731 height 824
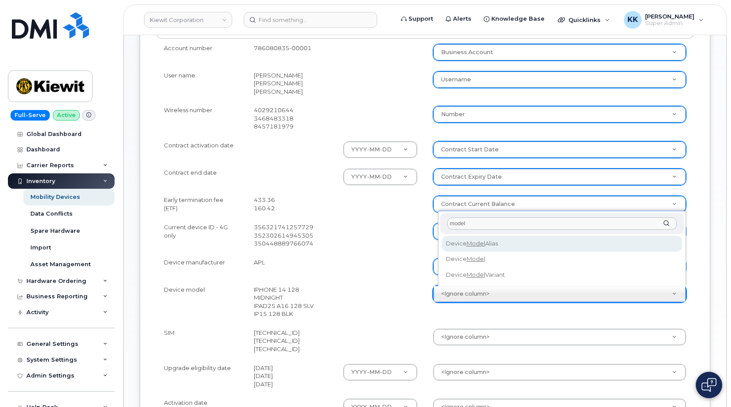
type input "model"
select select "device_model_alias"
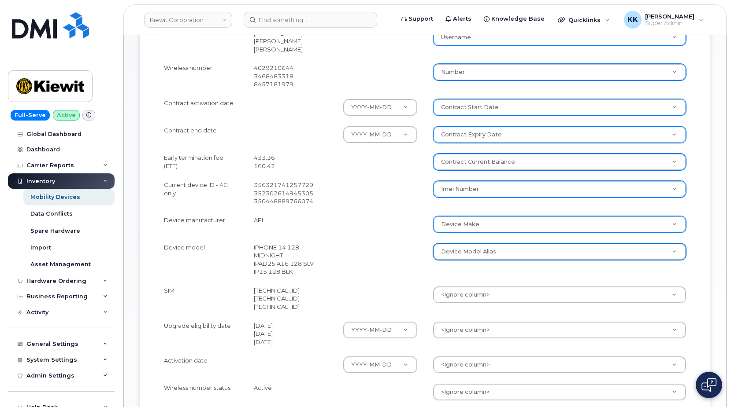
scroll to position [314, 0]
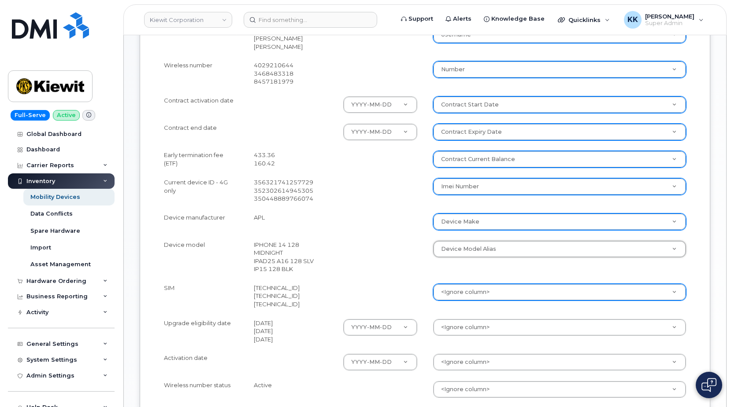
click at [469, 285] on body "Kiewit Corporation Support Alerts Knowledge Base Quicklinks Suspend / Cancel De…" at bounding box center [365, 98] width 731 height 824
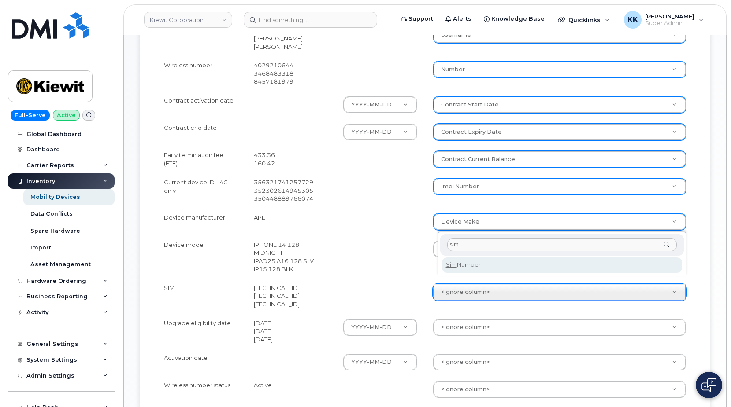
type input "sim"
select select "sim_number"
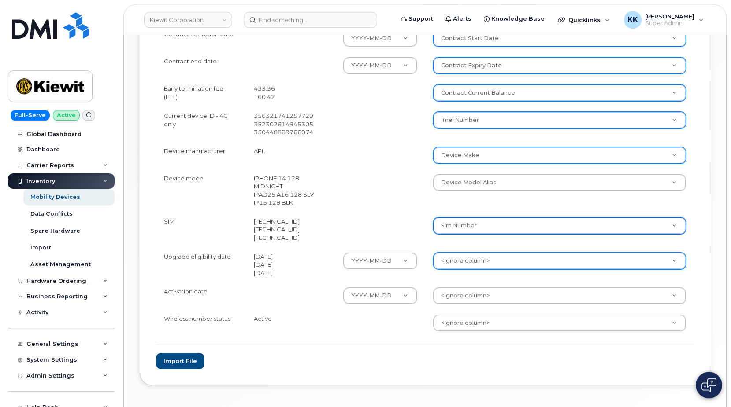
scroll to position [404, 0]
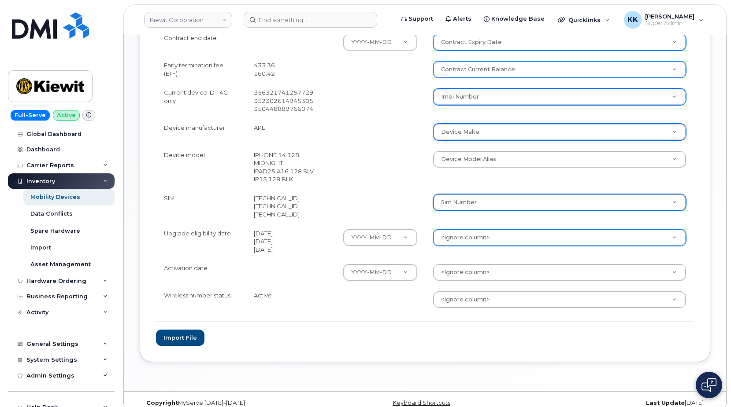
click at [458, 229] on body "Kiewit Corporation Support Alerts Knowledge Base Quicklinks Suspend / Cancel De…" at bounding box center [365, 8] width 731 height 824
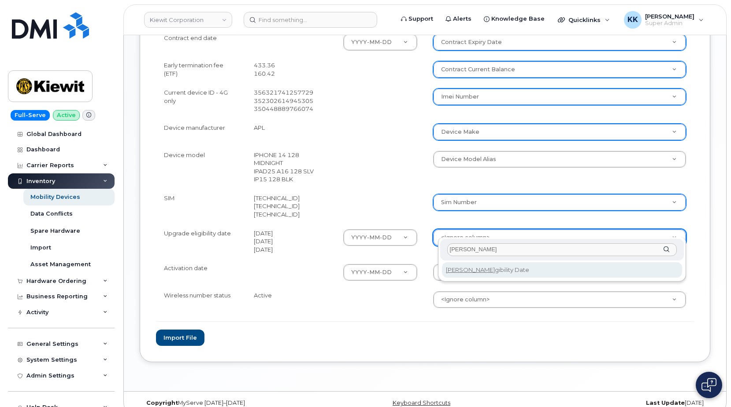
type input "eli"
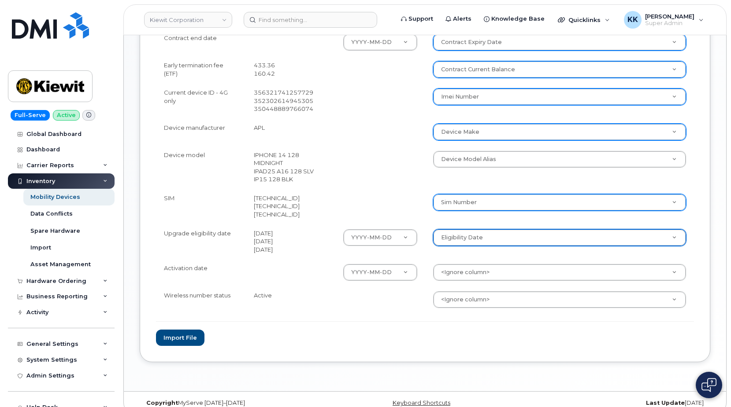
select select "eligibility_date"
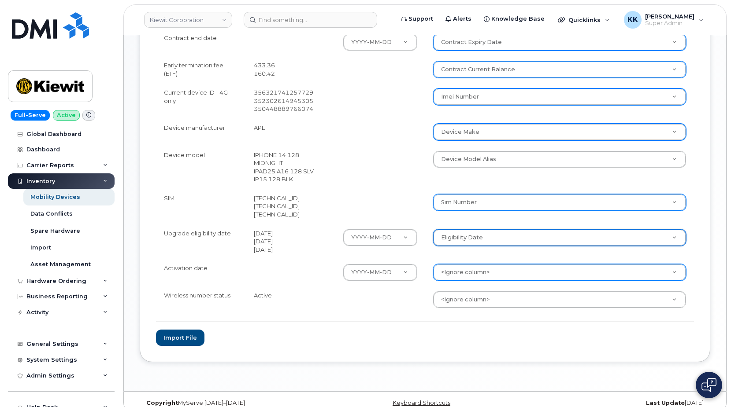
click at [466, 261] on body "Kiewit Corporation Support Alerts Knowledge Base Quicklinks Suspend / Cancel De…" at bounding box center [365, 8] width 731 height 824
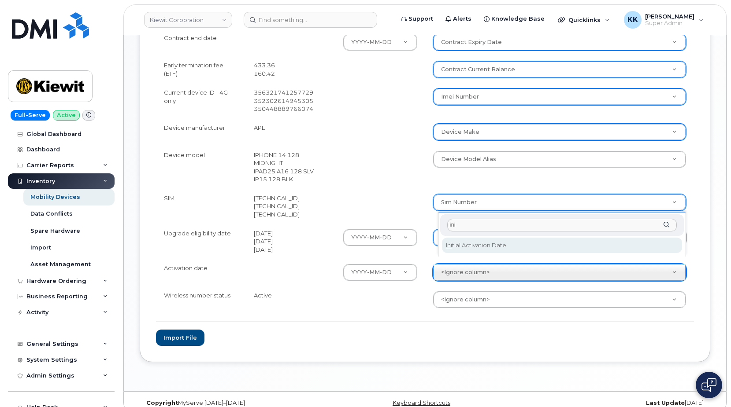
type input "ini"
select select "initial_activation_date"
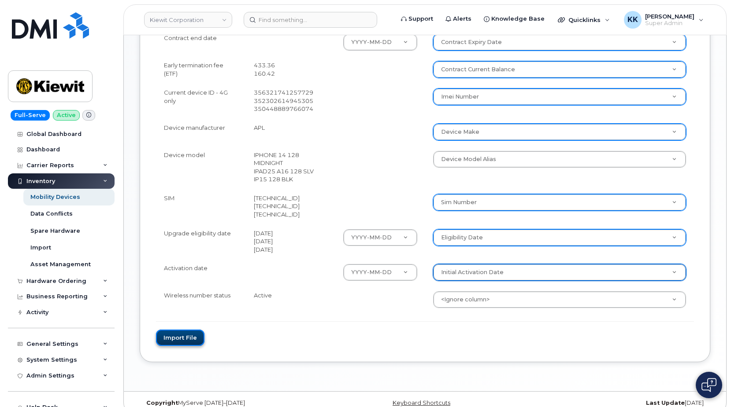
click at [195, 330] on button "Import file" at bounding box center [180, 338] width 48 height 16
